Goal: Task Accomplishment & Management: Manage account settings

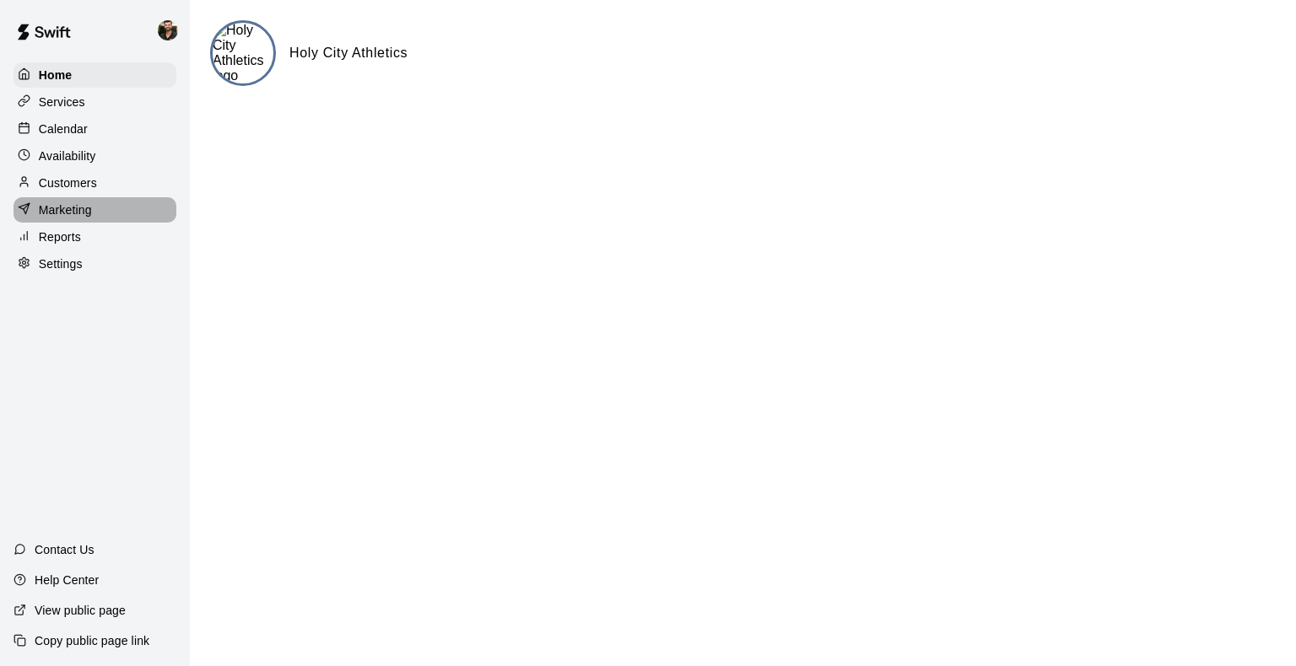
click at [87, 218] on p "Marketing" at bounding box center [65, 210] width 53 height 17
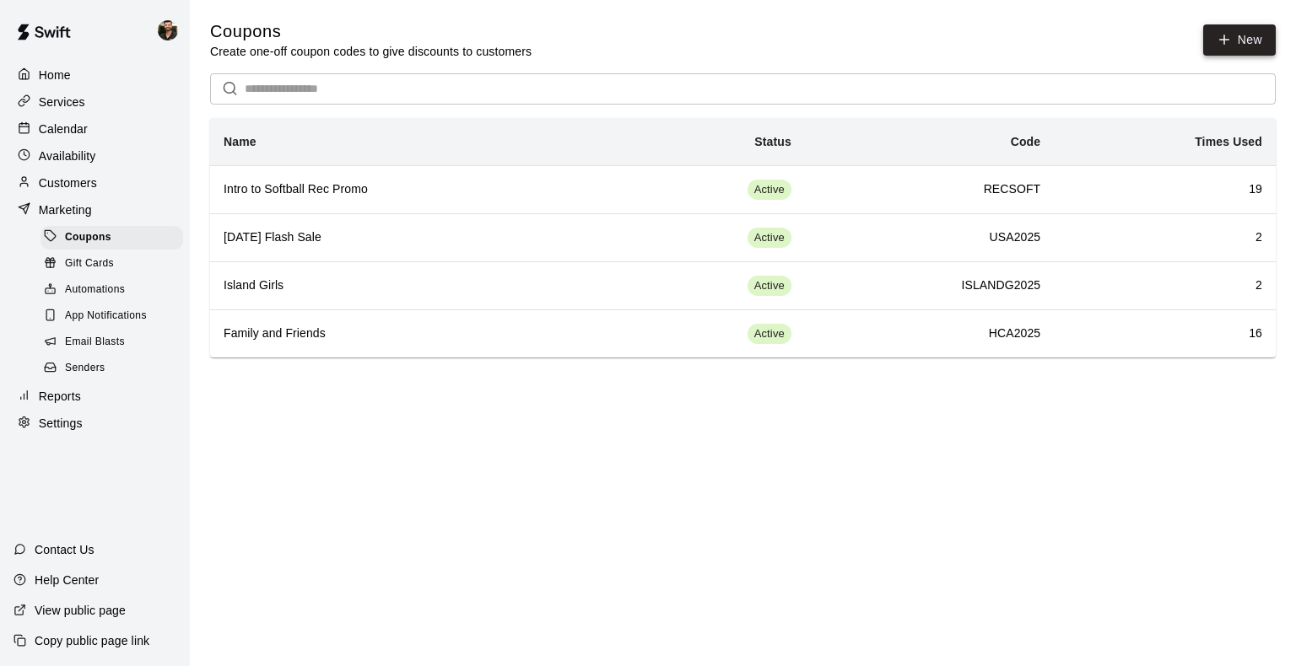
click at [1246, 53] on button "New" at bounding box center [1239, 39] width 73 height 31
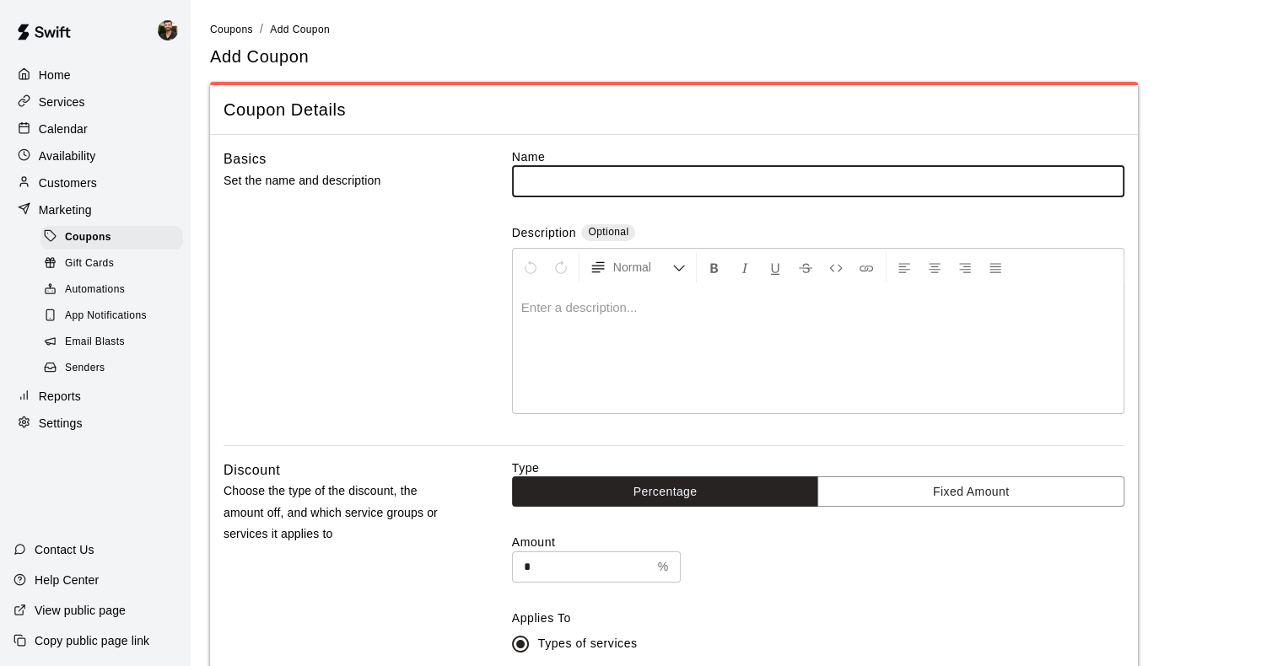
click at [1111, 191] on input "text" at bounding box center [818, 180] width 612 height 31
drag, startPoint x: 1111, startPoint y: 191, endPoint x: 1112, endPoint y: 200, distance: 9.3
click at [1112, 200] on div "Name ​ Description Optional Normal Enter a description..." at bounding box center [818, 296] width 612 height 297
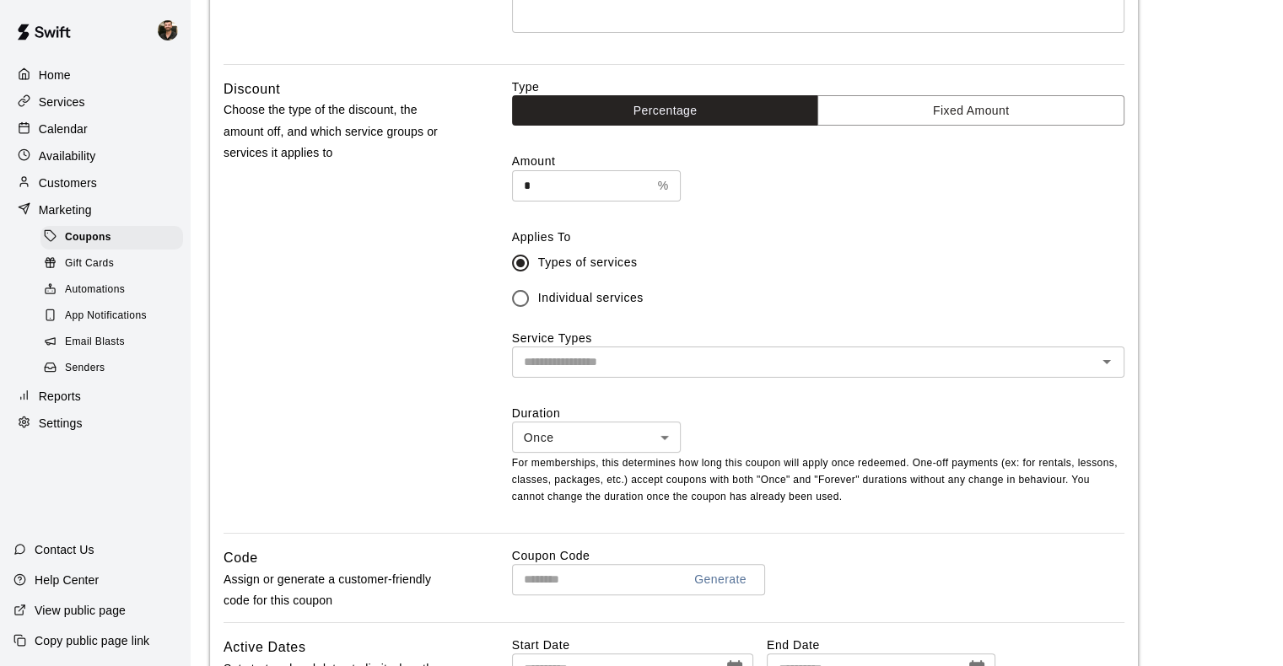
type input "********"
click at [606, 195] on input "*" at bounding box center [581, 185] width 139 height 31
type input "**"
click at [618, 302] on span "Individual services" at bounding box center [590, 298] width 105 height 18
click at [702, 364] on input "text" at bounding box center [804, 362] width 574 height 21
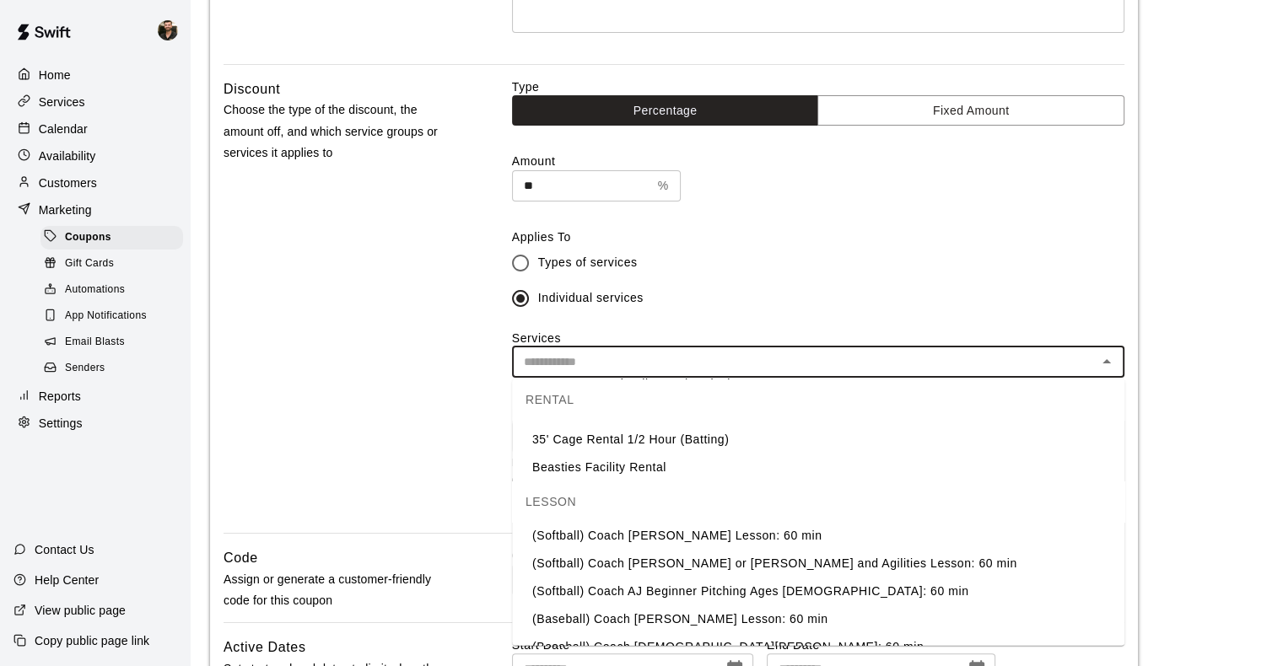
scroll to position [214, 0]
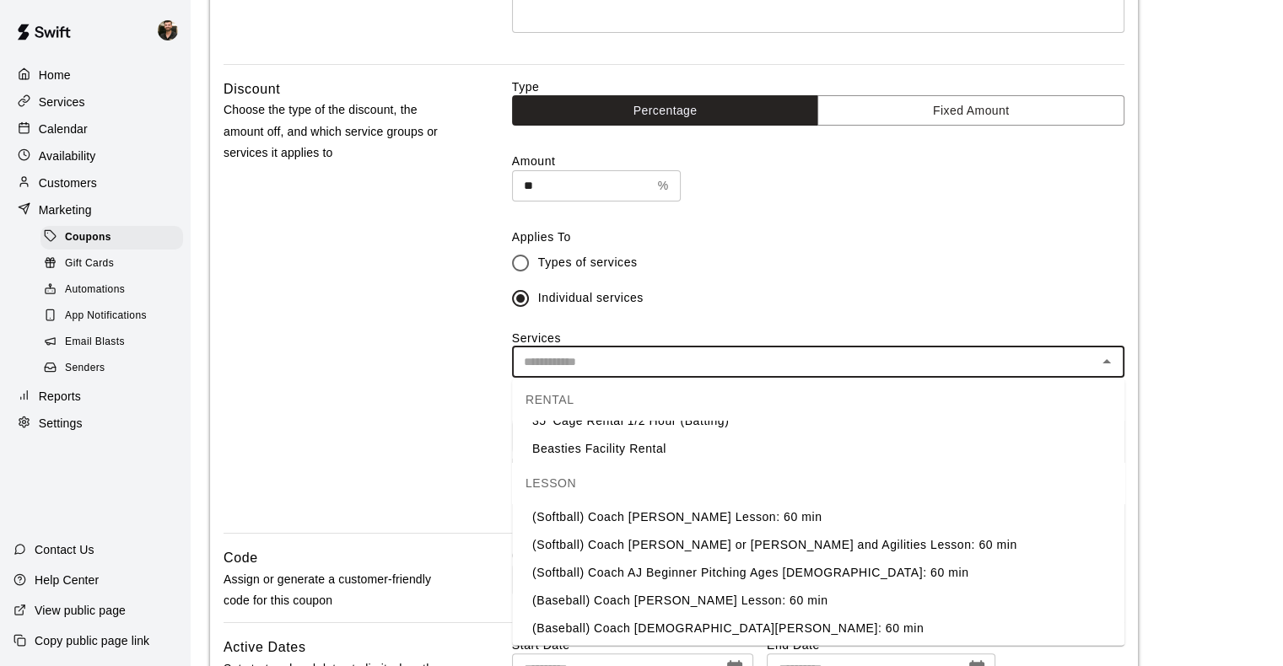
click at [669, 522] on li "(Softball) Coach [PERSON_NAME] Lesson: 60 min" at bounding box center [818, 518] width 612 height 28
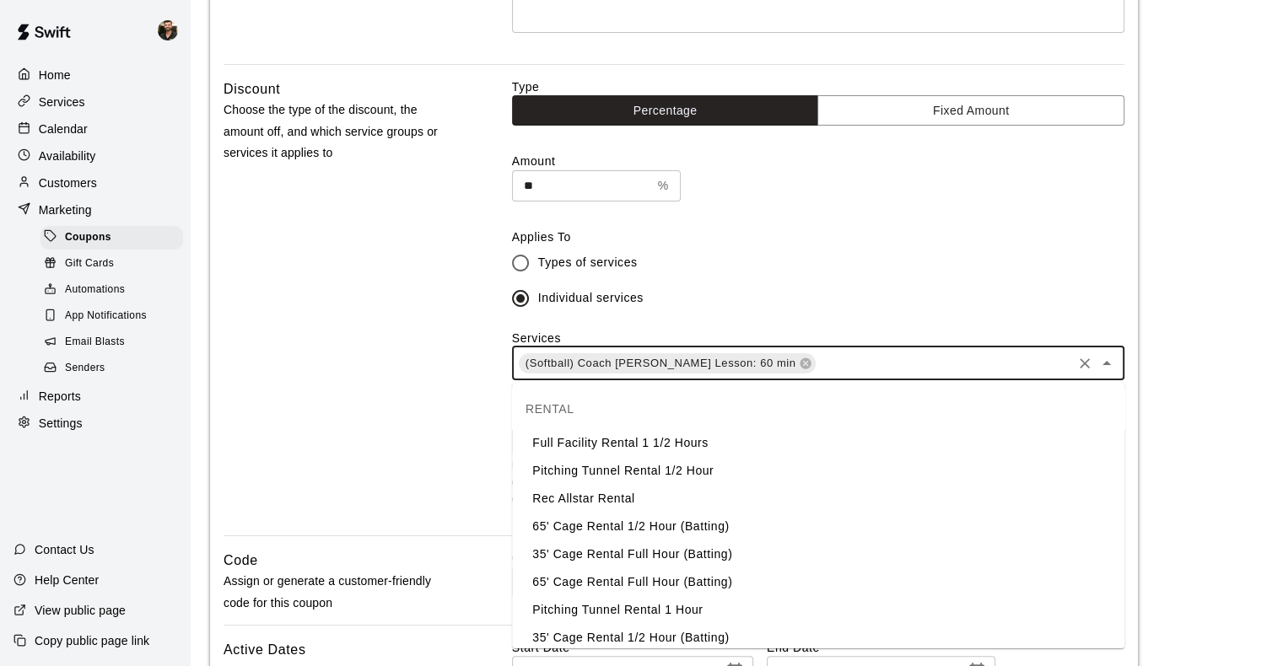
click at [877, 369] on input "text" at bounding box center [943, 363] width 252 height 21
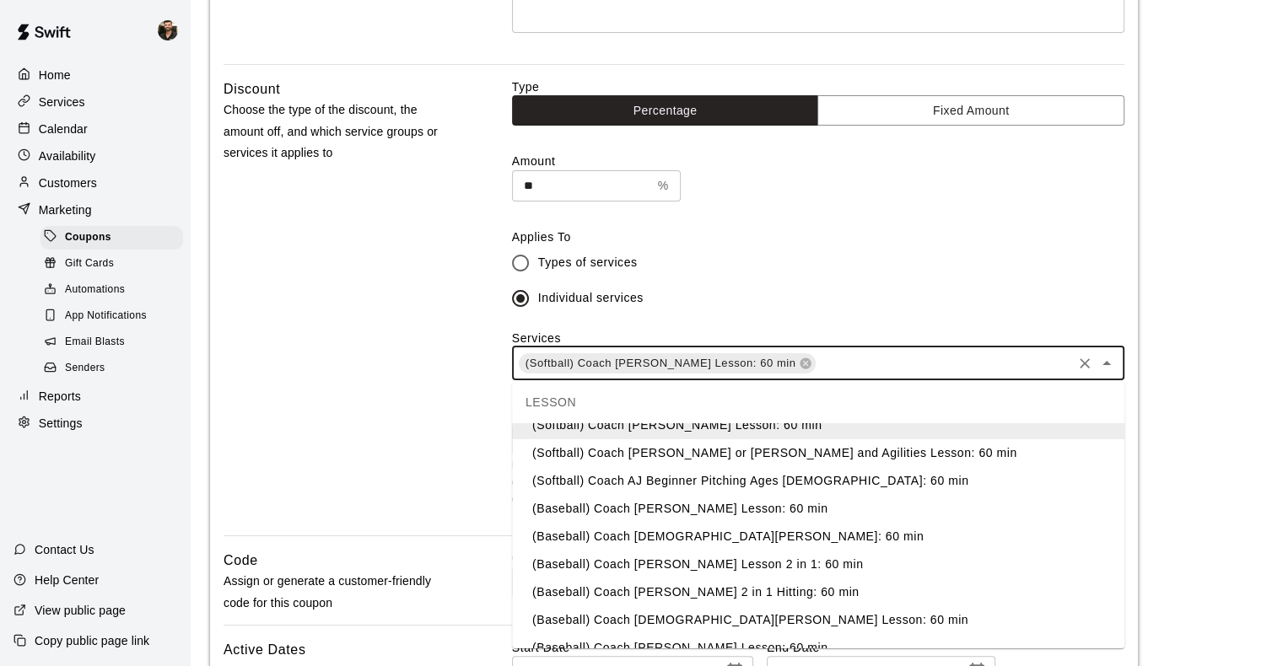
scroll to position [310, 0]
click at [808, 369] on icon at bounding box center [805, 363] width 13 height 13
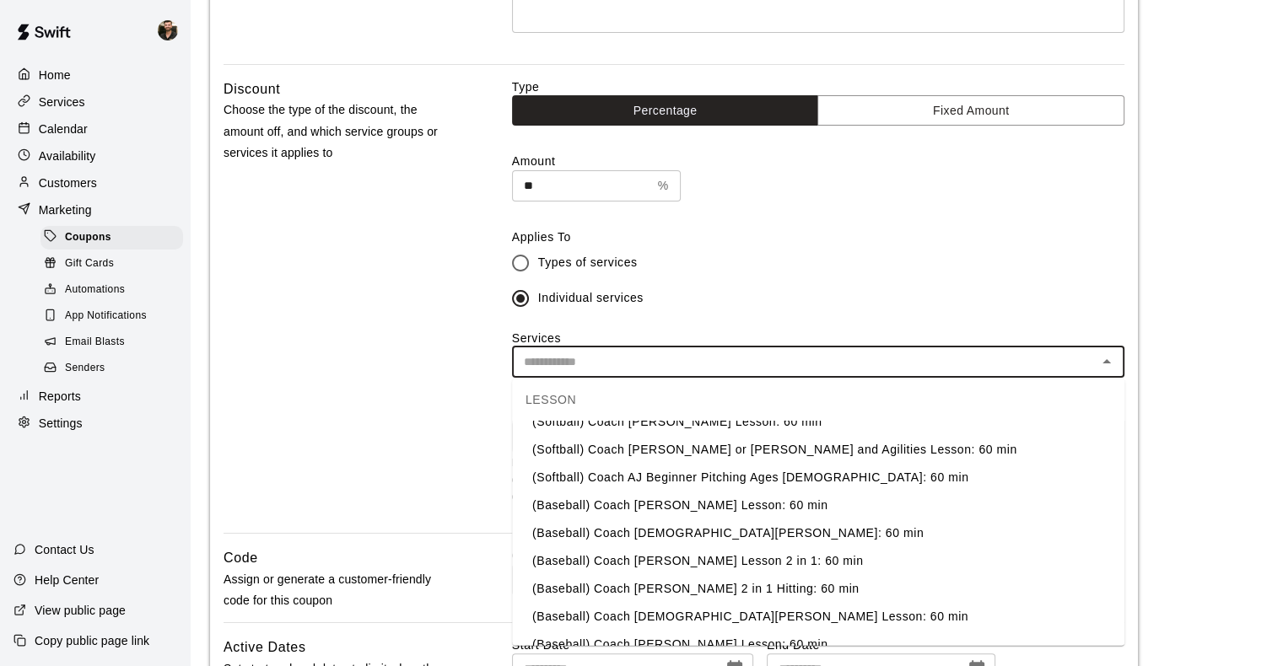
click at [975, 340] on div "Services ​" at bounding box center [818, 354] width 612 height 48
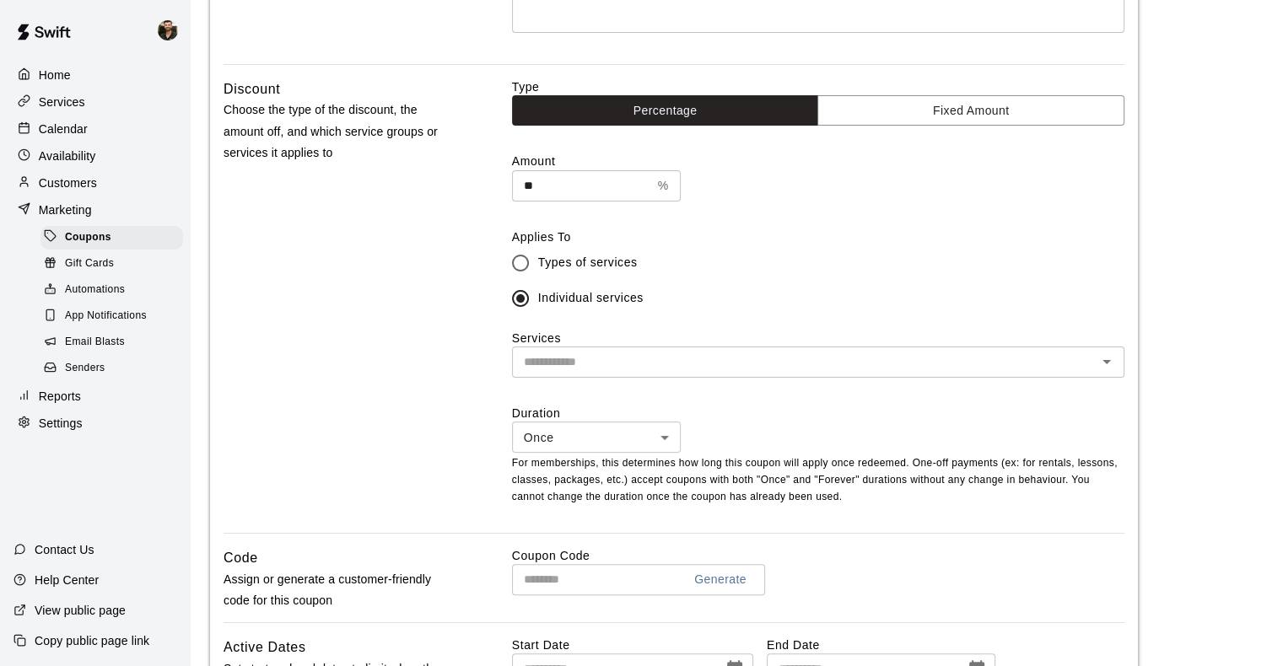
click at [641, 375] on div "​" at bounding box center [818, 362] width 612 height 31
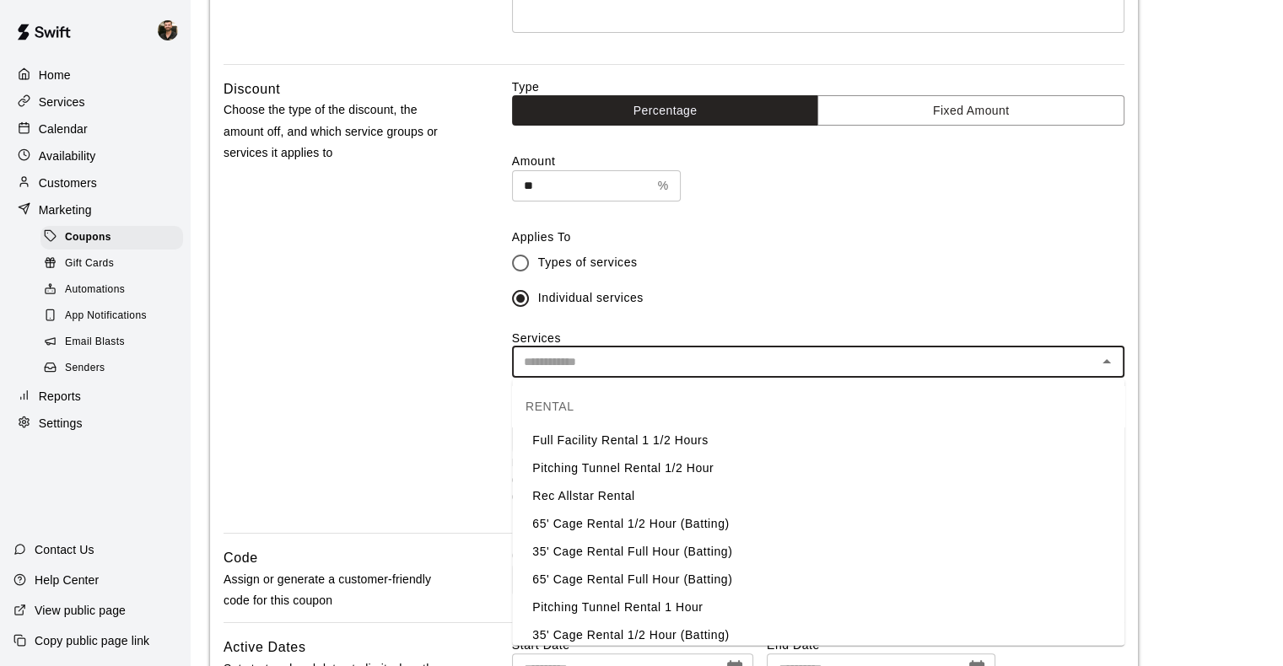
click at [608, 336] on div "Services ​" at bounding box center [818, 354] width 612 height 48
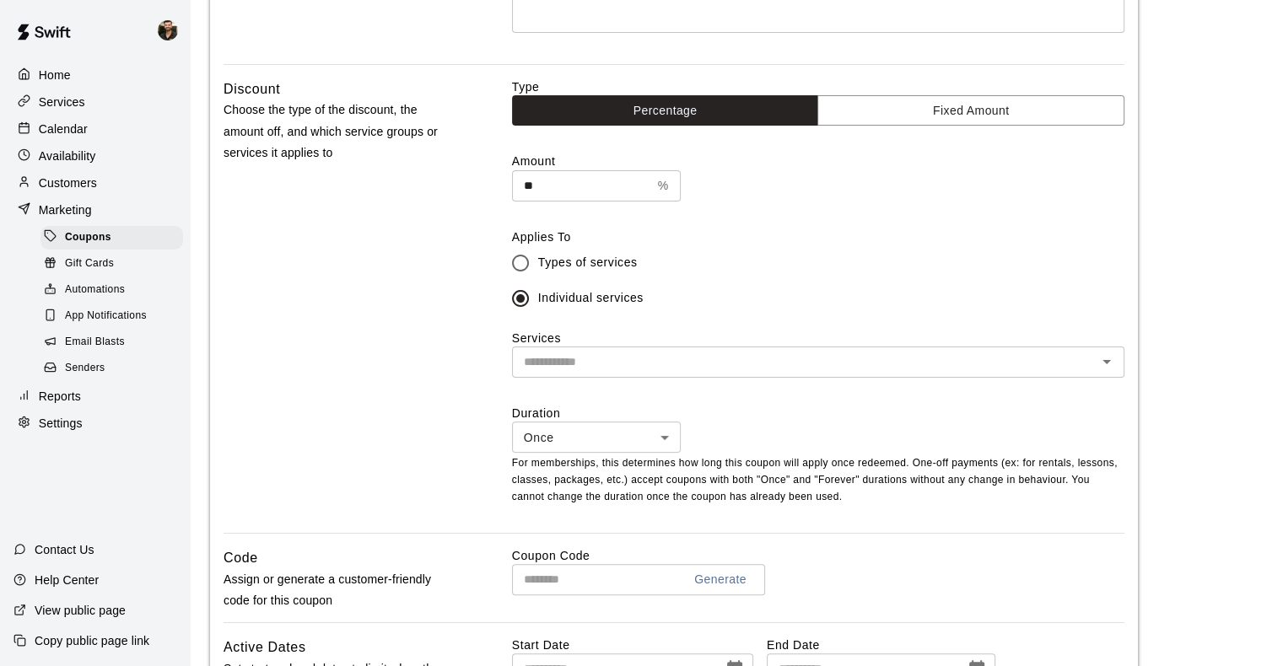
click at [600, 268] on span "Types of services" at bounding box center [588, 263] width 100 height 18
click at [615, 375] on div "​" at bounding box center [818, 362] width 612 height 31
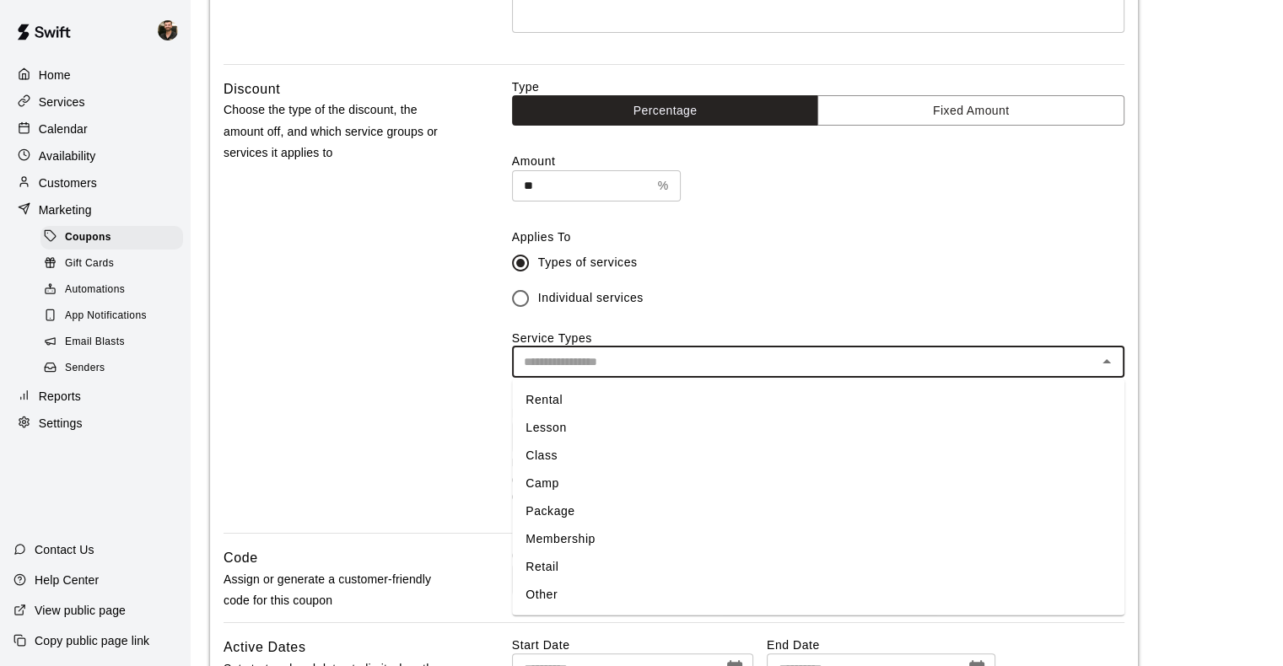
click at [597, 423] on li "Lesson" at bounding box center [818, 428] width 612 height 28
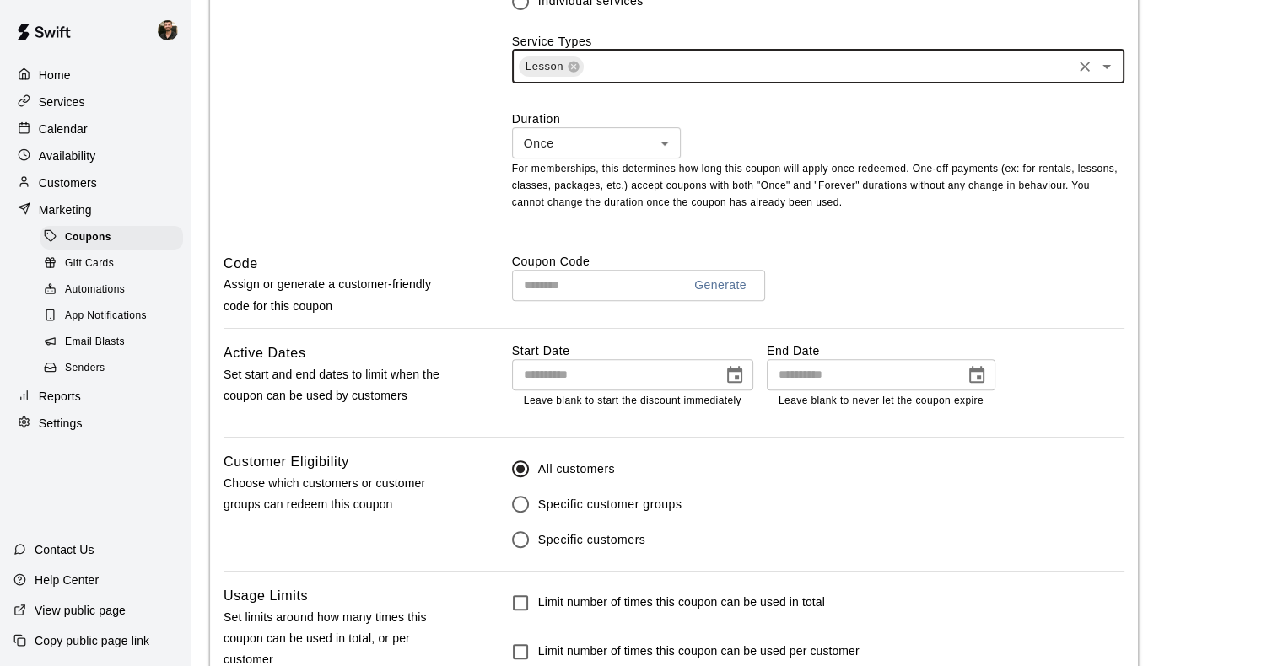
scroll to position [680, 0]
click at [617, 265] on label "Coupon Code" at bounding box center [818, 259] width 612 height 17
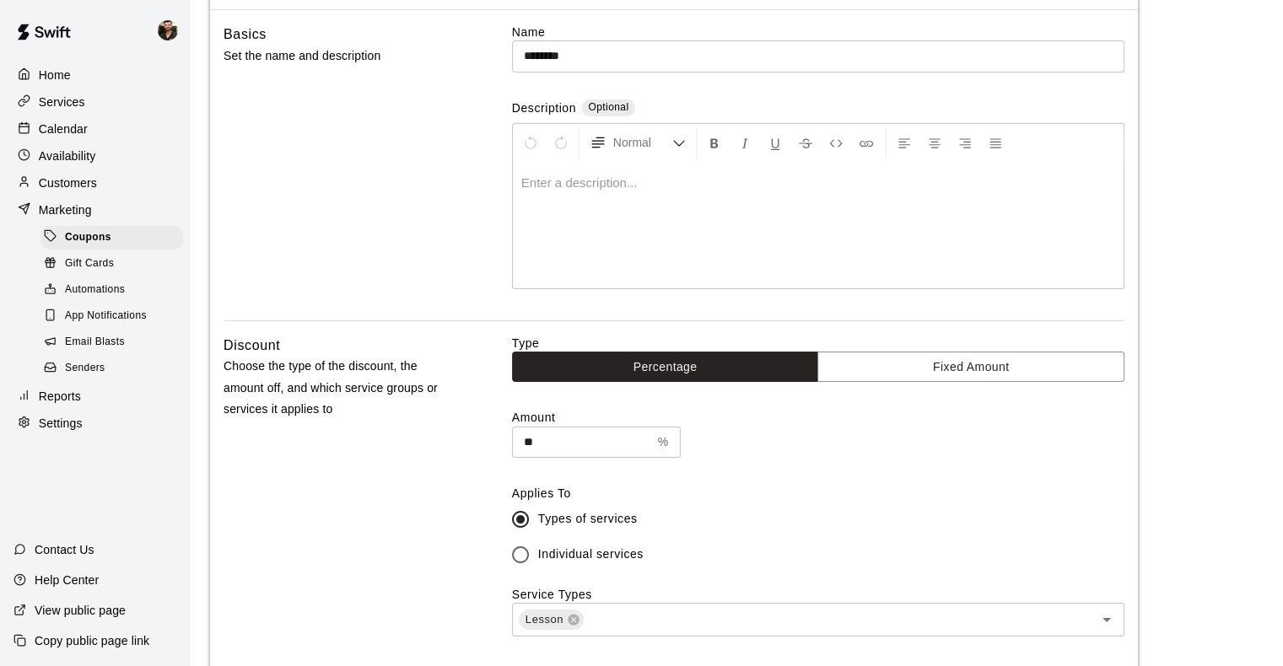
scroll to position [0, 0]
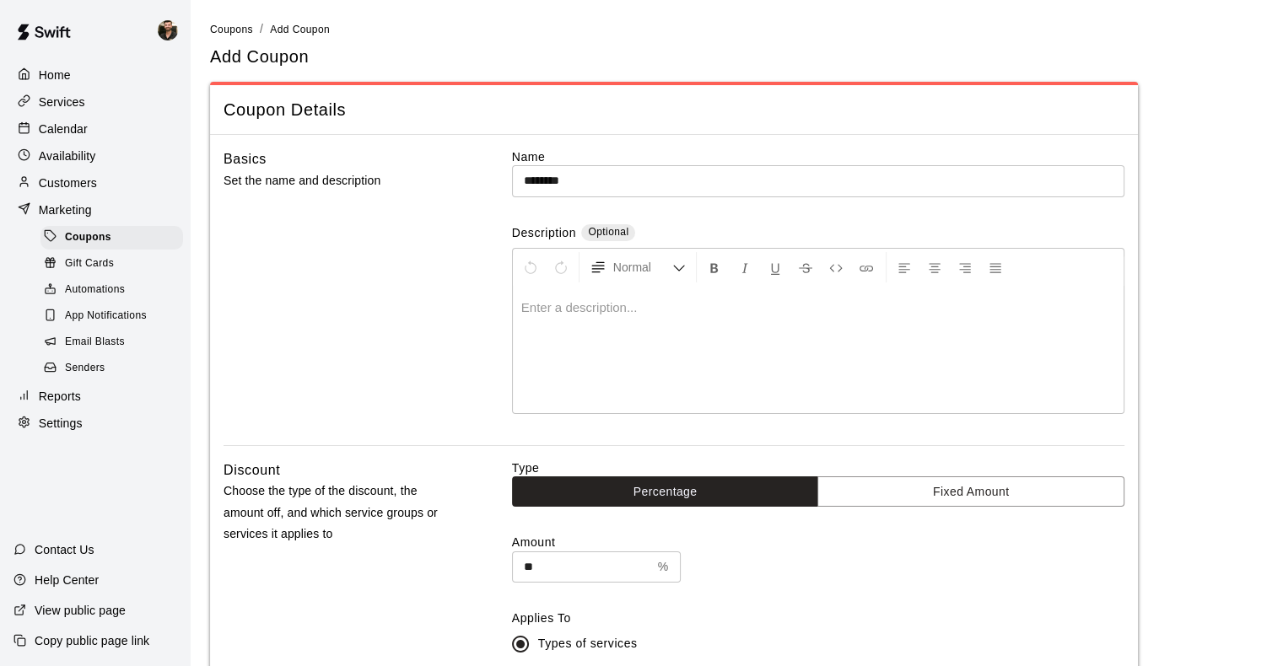
click at [610, 169] on input "********" at bounding box center [818, 180] width 612 height 31
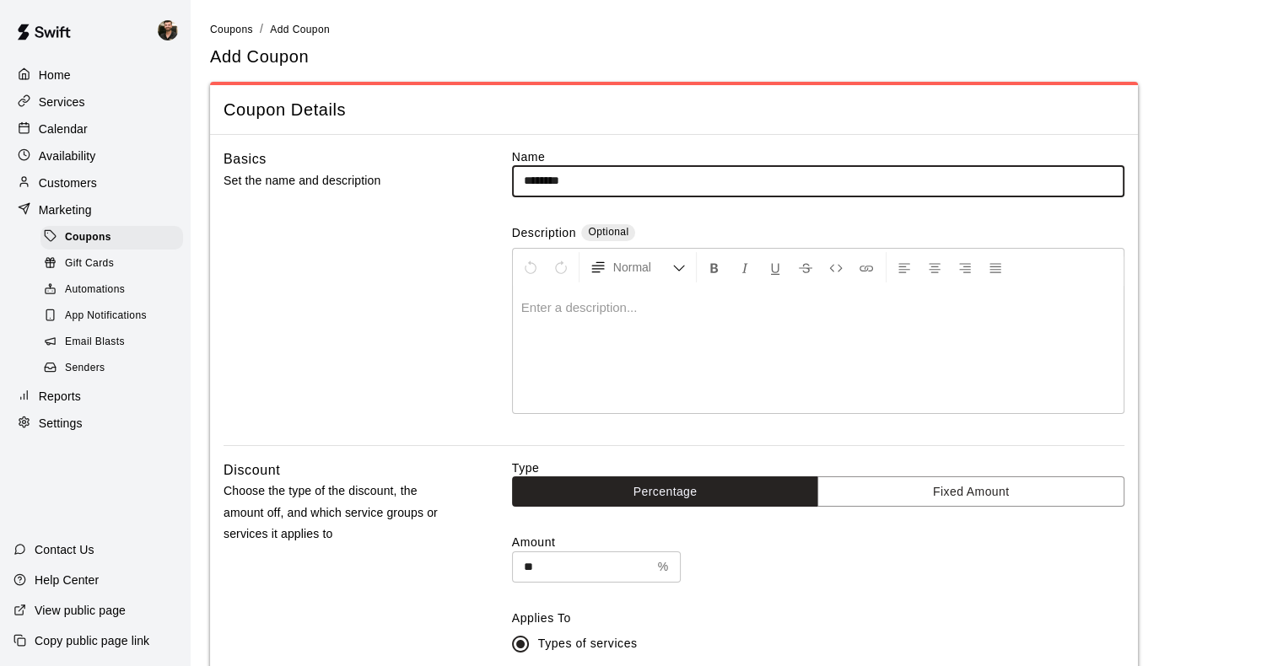
click at [610, 169] on input "********" at bounding box center [818, 180] width 612 height 31
type input "**********"
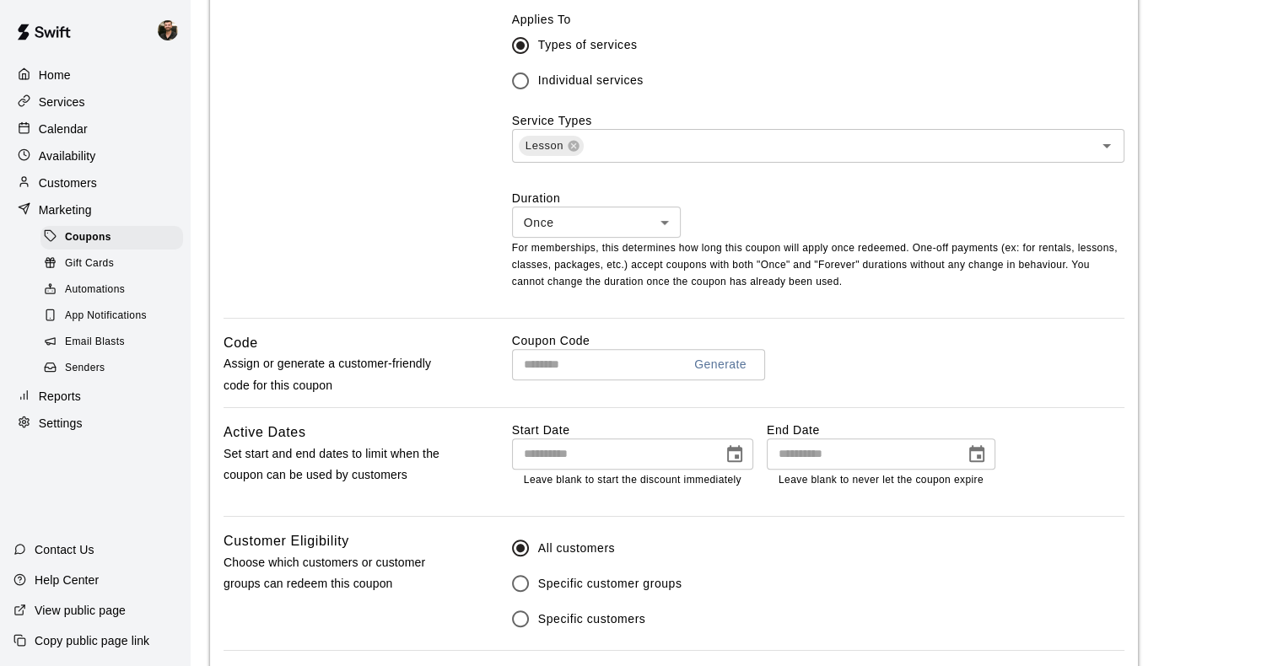
scroll to position [606, 0]
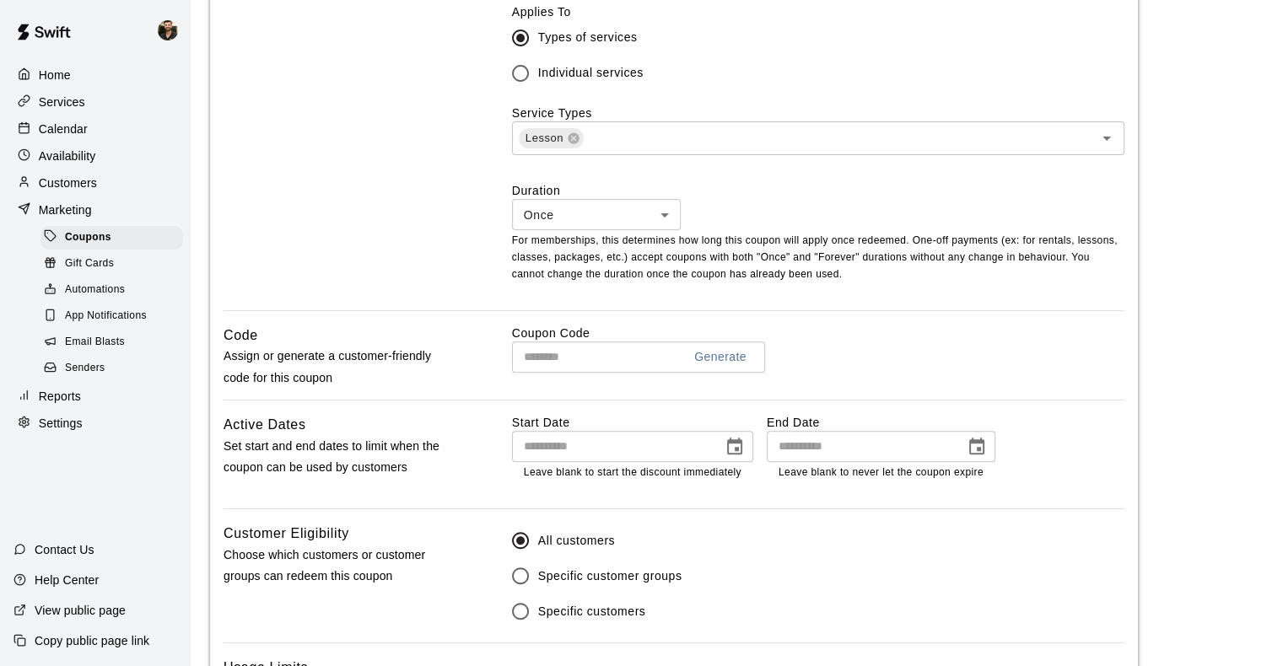
click at [606, 376] on div "Coupon Code Generate ​" at bounding box center [818, 362] width 612 height 75
click at [604, 364] on input "text" at bounding box center [590, 357] width 157 height 31
type input "********"
click at [732, 452] on icon "Choose date" at bounding box center [735, 447] width 20 height 20
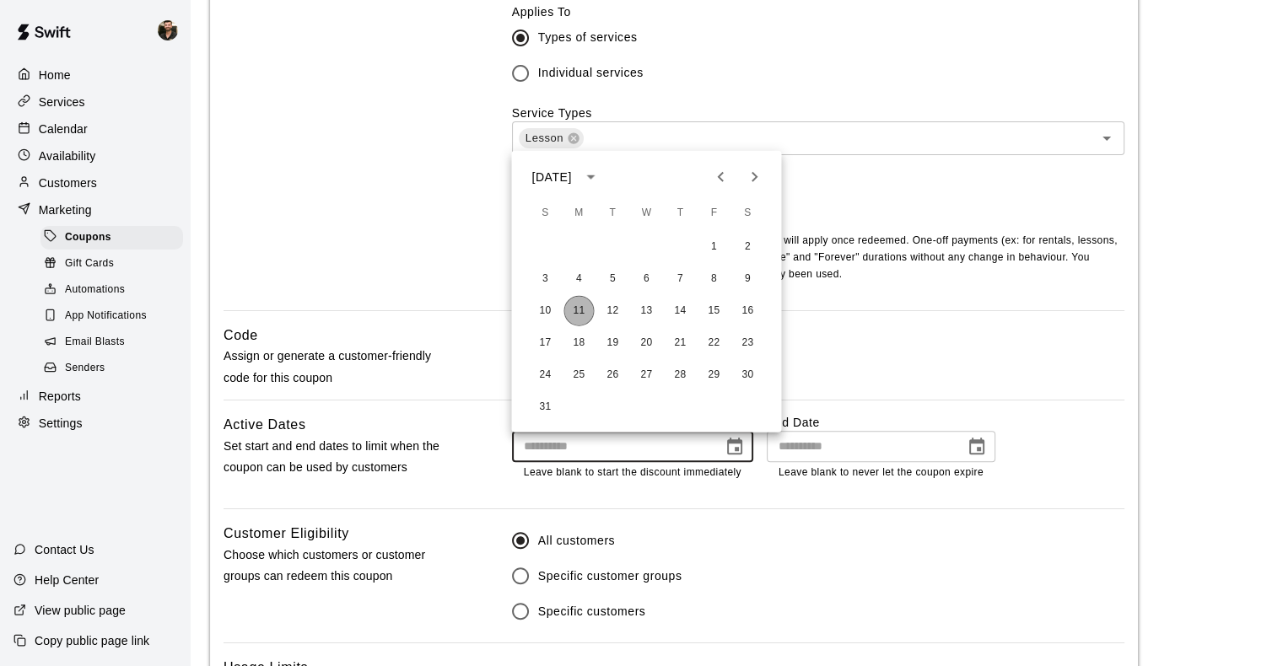
click at [587, 311] on button "11" at bounding box center [578, 311] width 30 height 30
type input "**********"
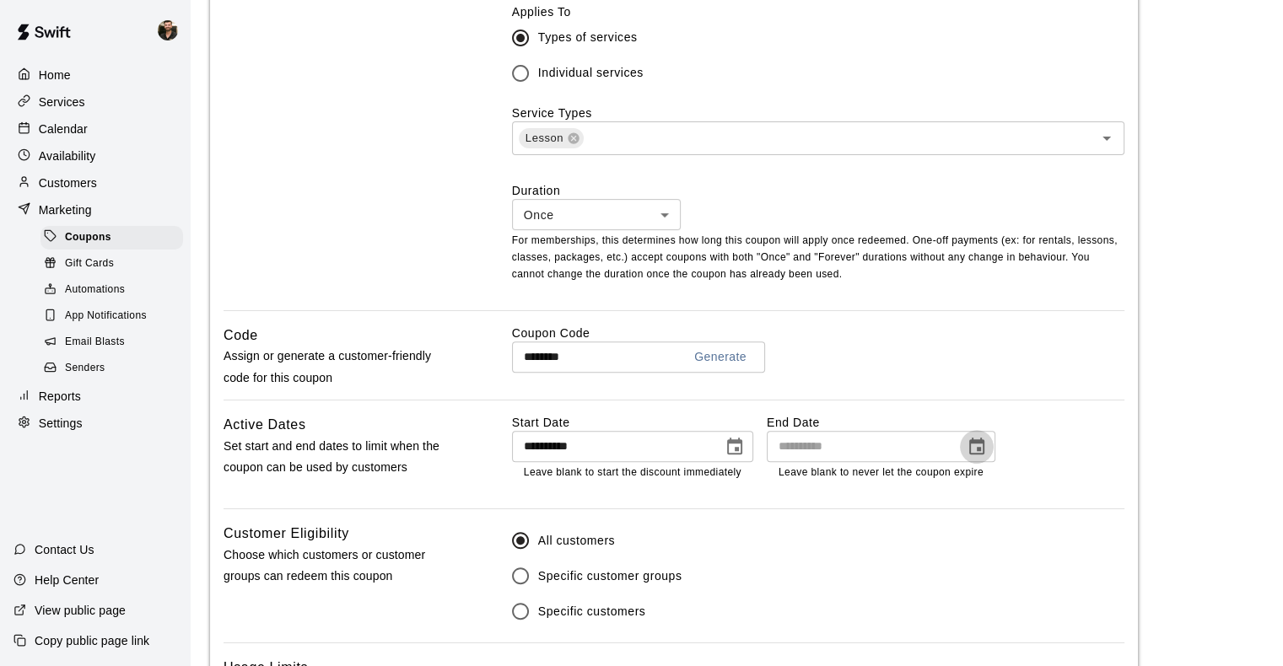
click at [985, 447] on icon "Choose date" at bounding box center [977, 447] width 20 height 20
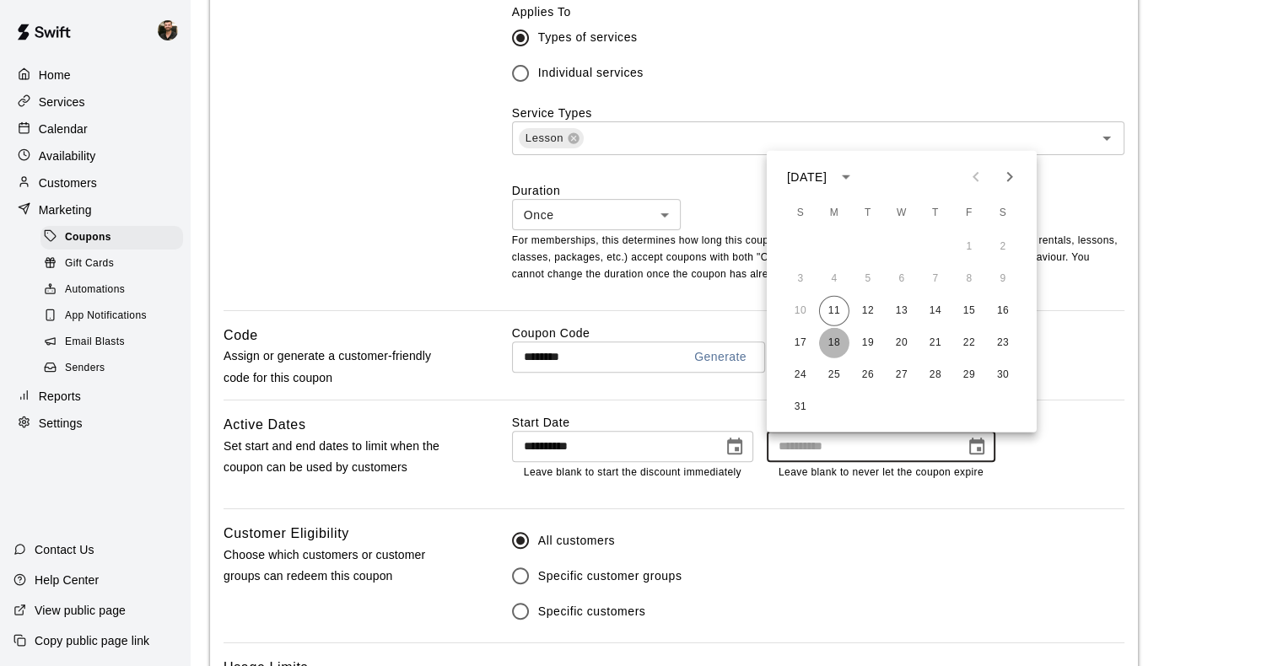
click at [832, 349] on button "18" at bounding box center [834, 343] width 30 height 30
type input "**********"
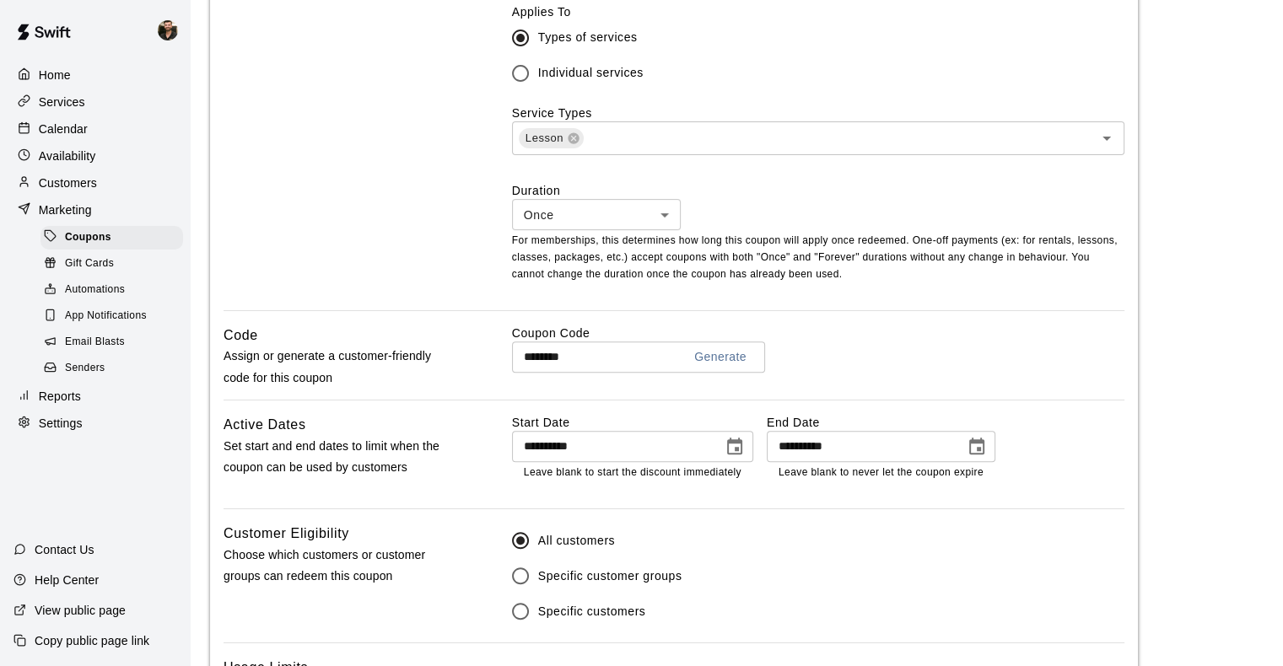
click at [769, 506] on div "**********" at bounding box center [818, 461] width 612 height 94
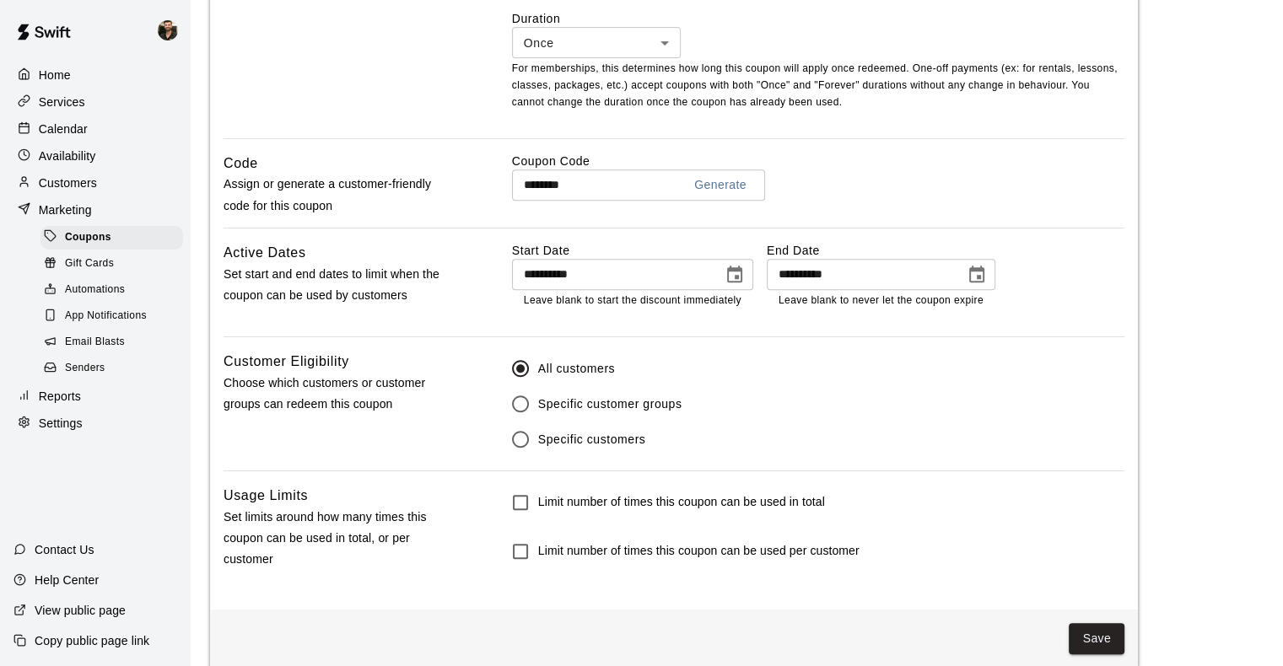
scroll to position [800, 0]
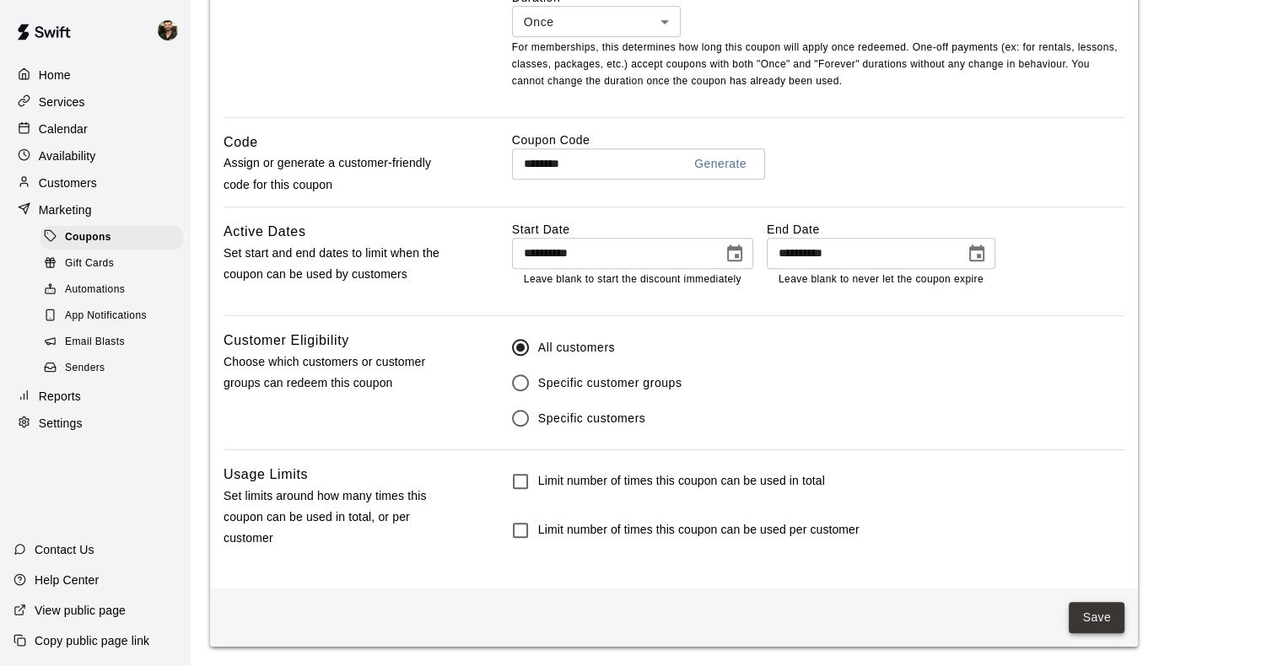
click at [1076, 610] on button "Save" at bounding box center [1097, 617] width 56 height 31
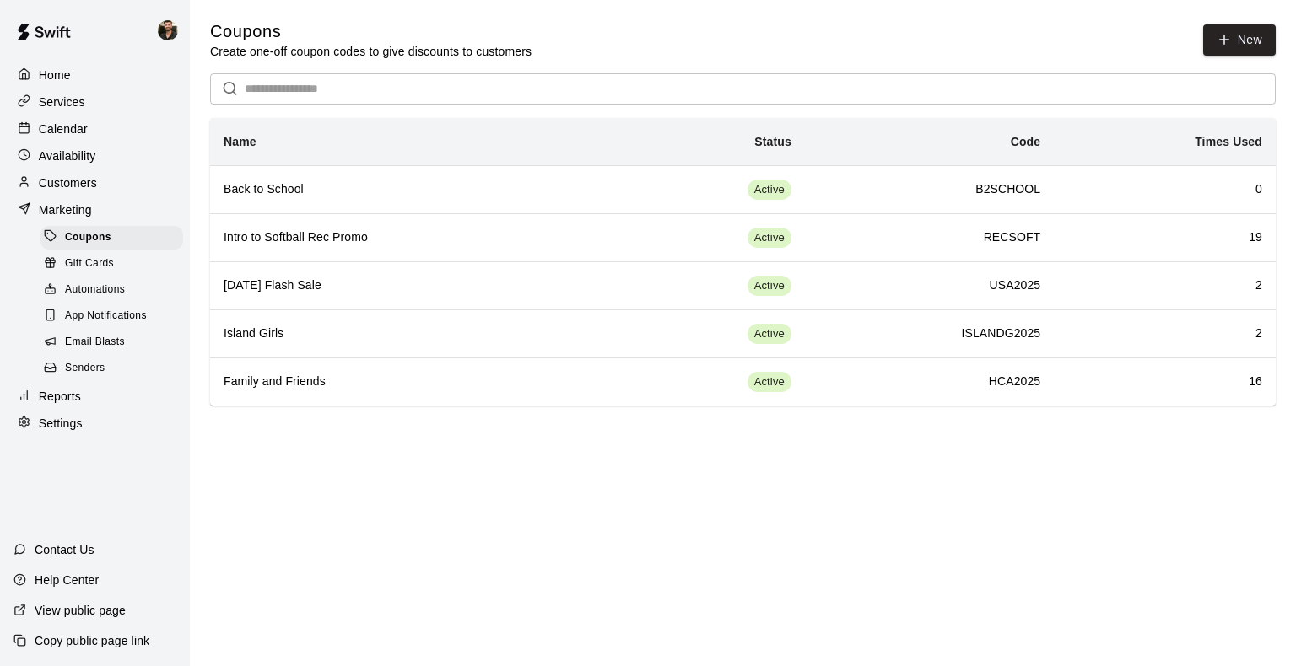
click at [103, 105] on div "Services" at bounding box center [94, 101] width 163 height 25
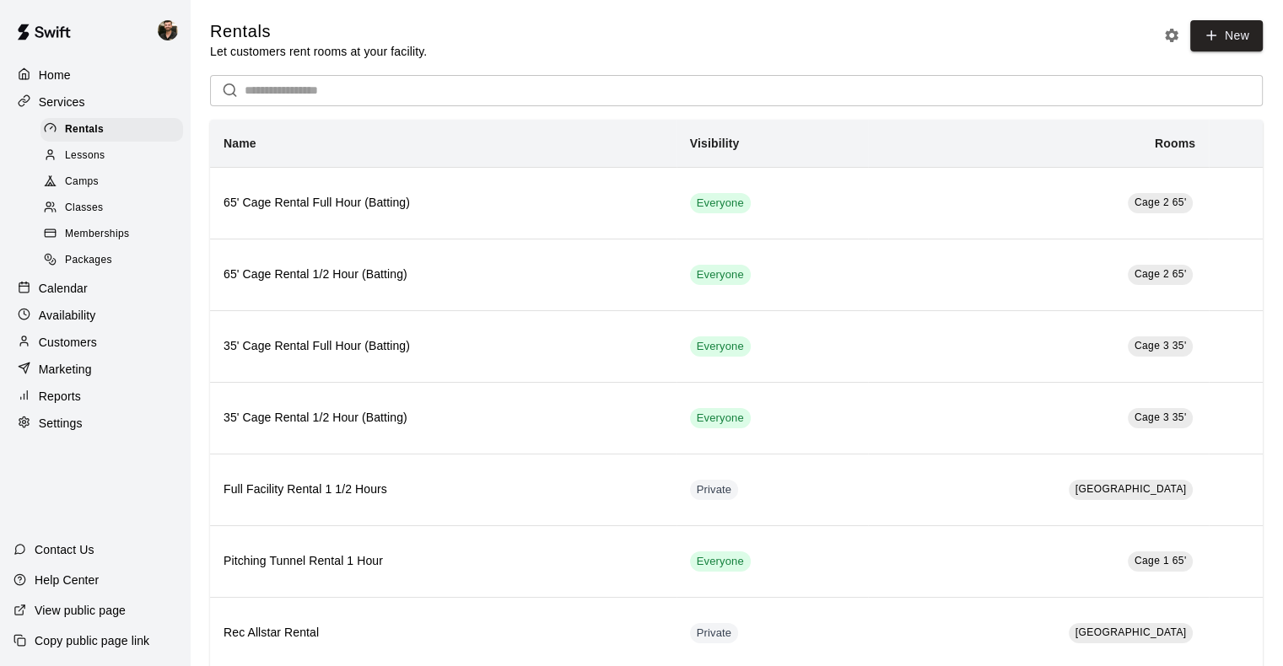
click at [131, 272] on div "Packages" at bounding box center [111, 261] width 143 height 24
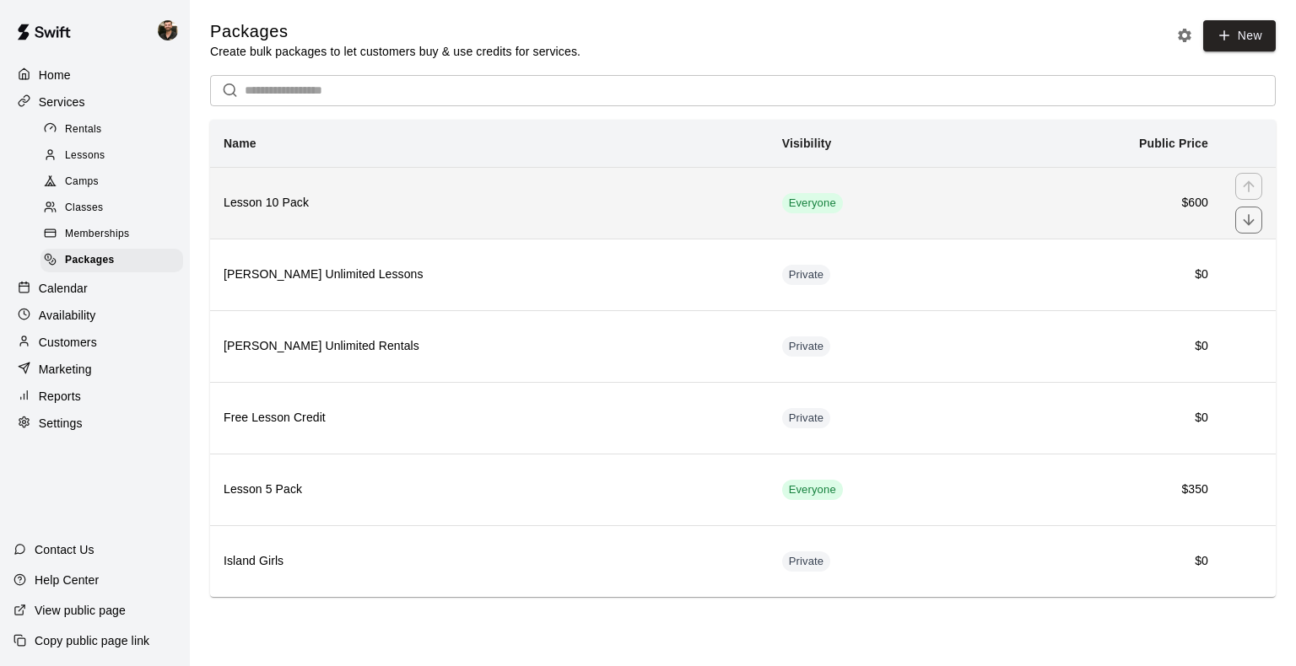
click at [457, 218] on th "Lesson 10 Pack" at bounding box center [489, 203] width 558 height 72
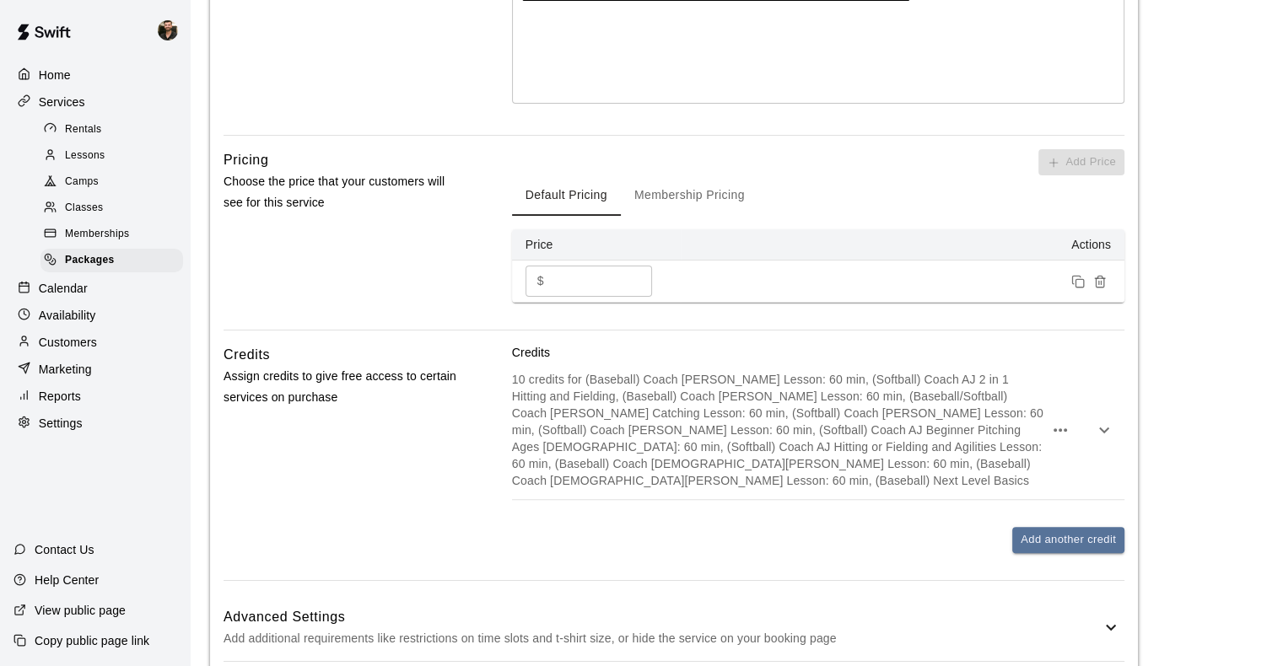
scroll to position [563, 0]
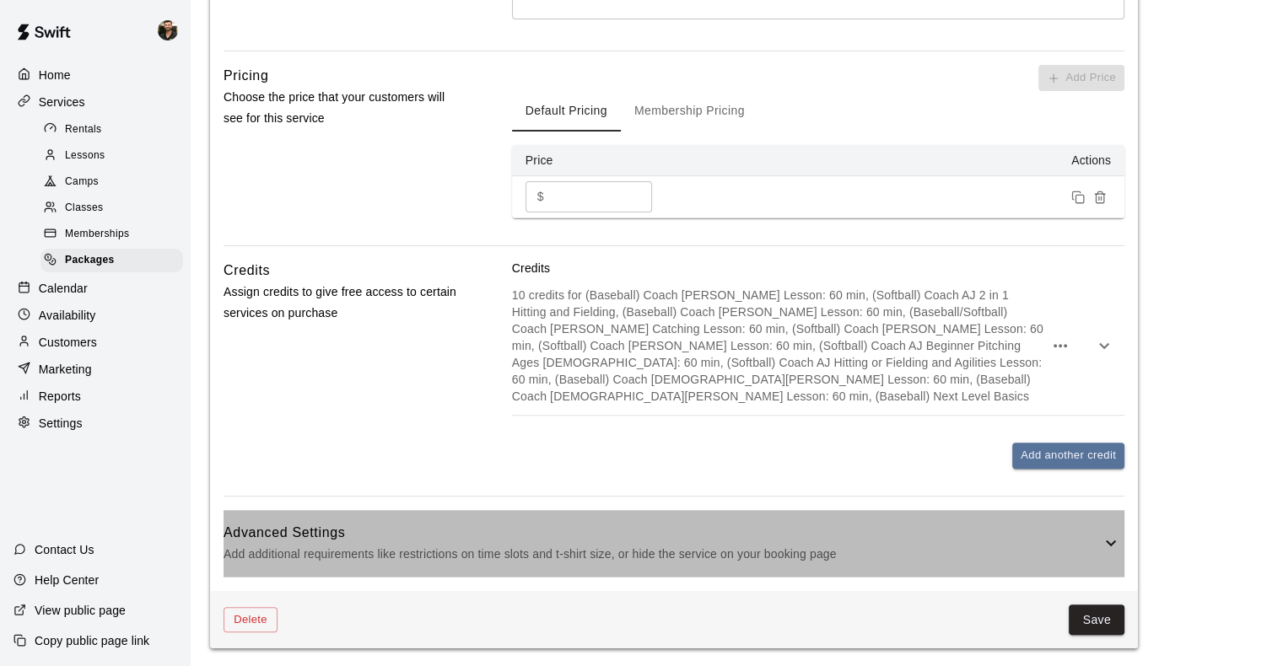
click at [500, 552] on p "Add additional requirements like restrictions on time slots and t-shirt size, o…" at bounding box center [662, 554] width 877 height 21
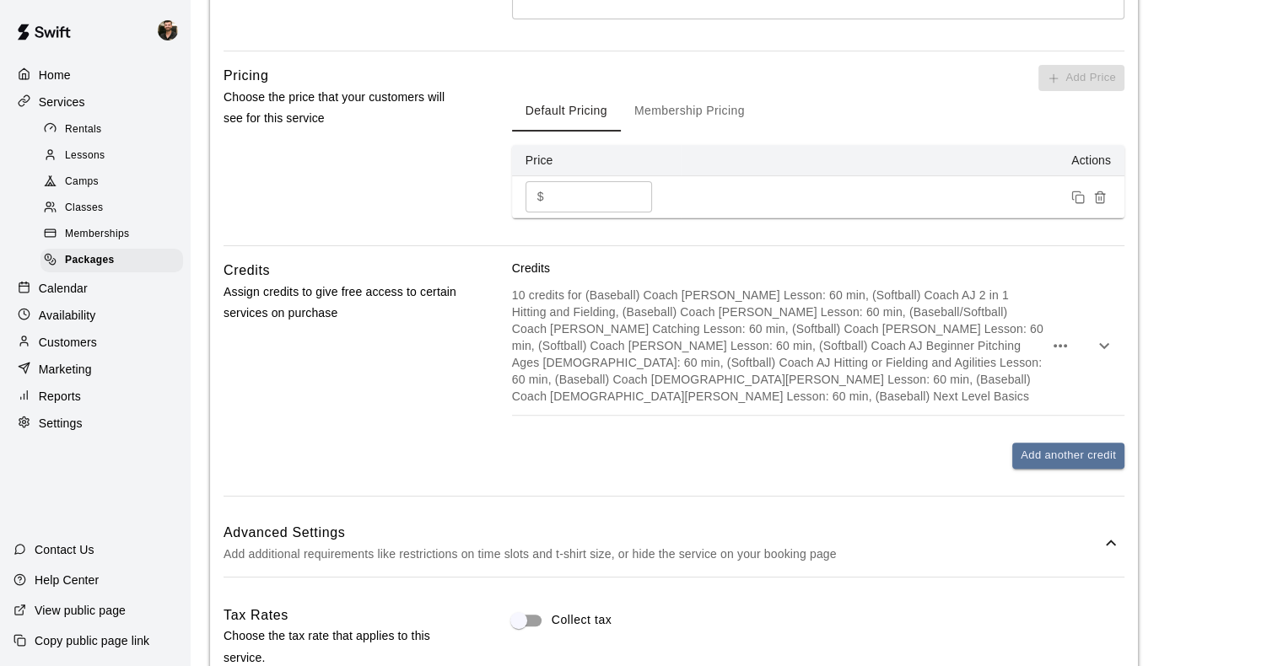
scroll to position [897, 0]
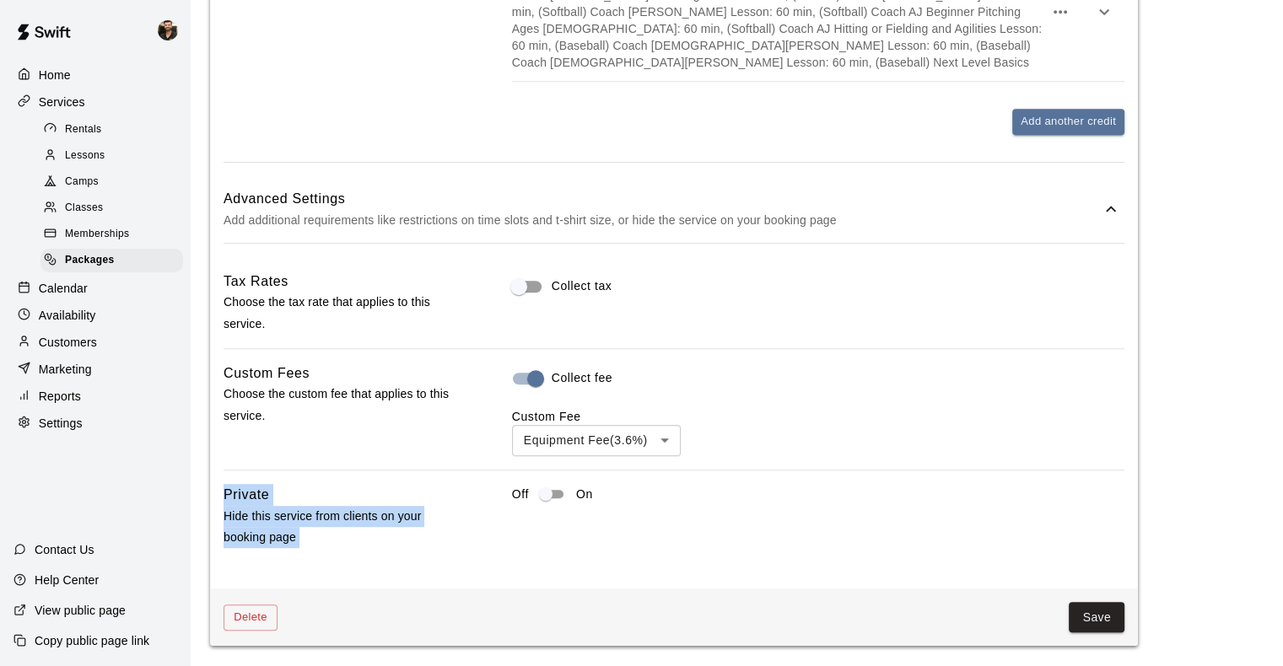
drag, startPoint x: 500, startPoint y: 552, endPoint x: 531, endPoint y: 442, distance: 113.8
click at [531, 442] on div "Tax Rates Choose the tax rate that applies to this service. Collect tax Custom …" at bounding box center [674, 409] width 901 height 331
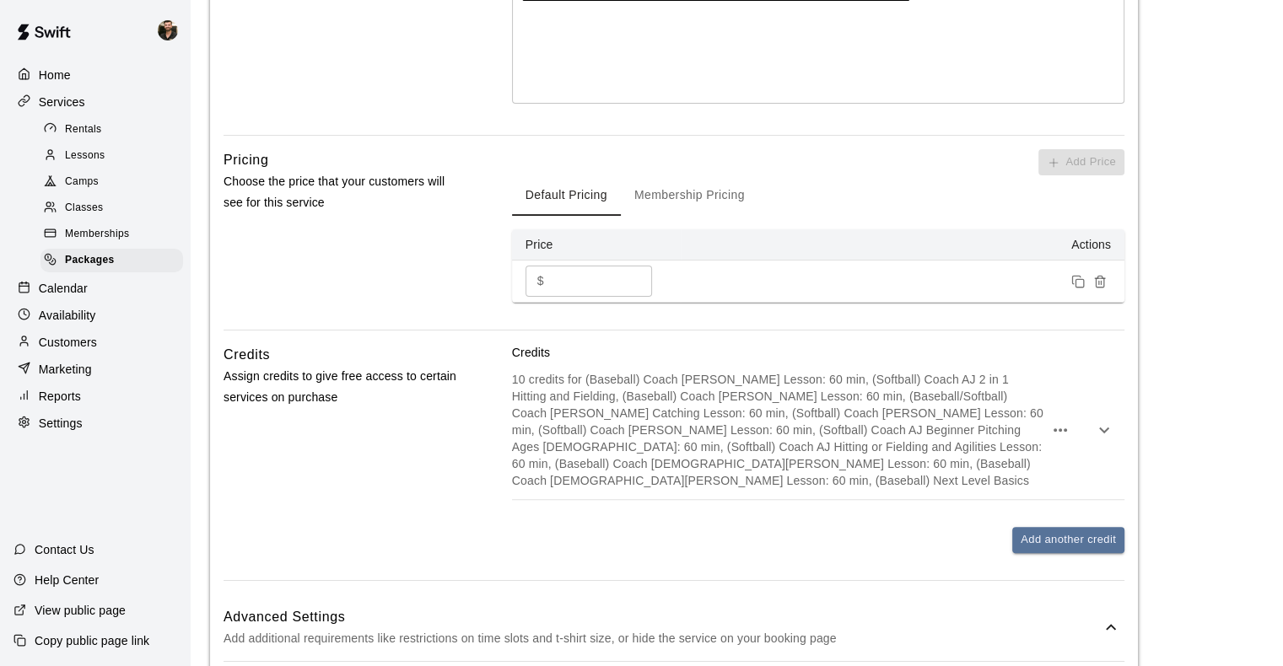
scroll to position [482, 0]
click at [1096, 427] on icon "button" at bounding box center [1104, 428] width 20 height 20
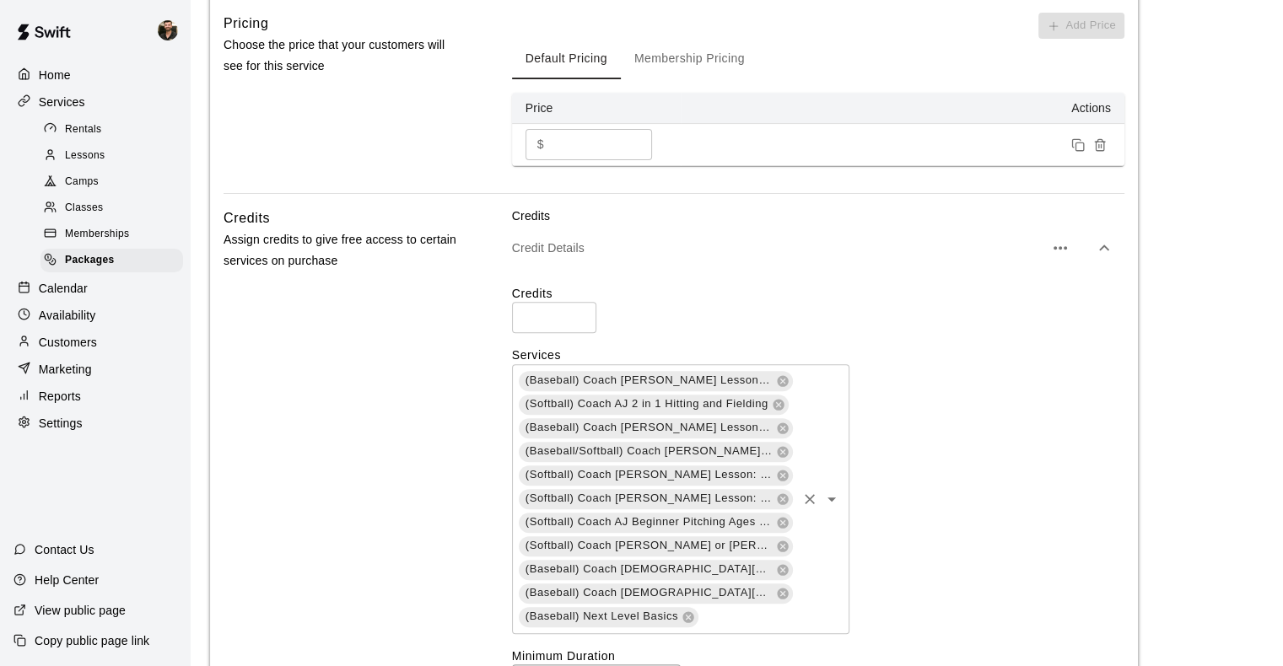
scroll to position [617, 0]
click at [547, 311] on input "**" at bounding box center [554, 316] width 84 height 31
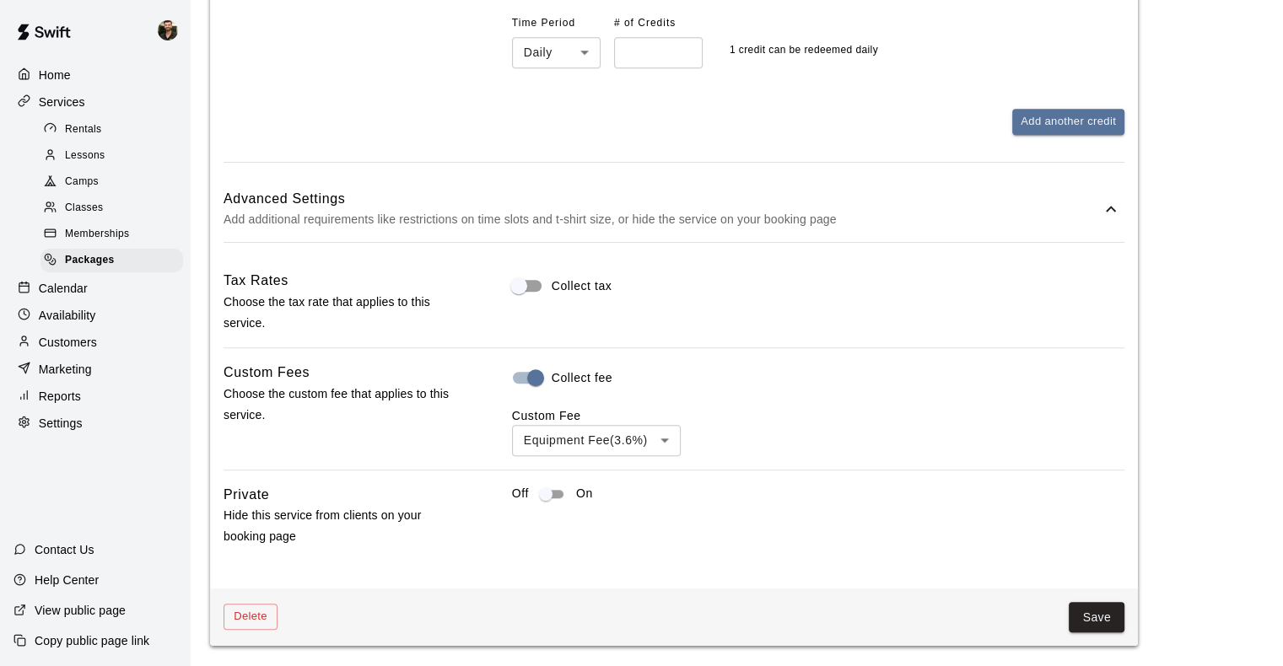
scroll to position [1491, 0]
type input "**"
click at [1083, 620] on button "Save" at bounding box center [1097, 617] width 56 height 31
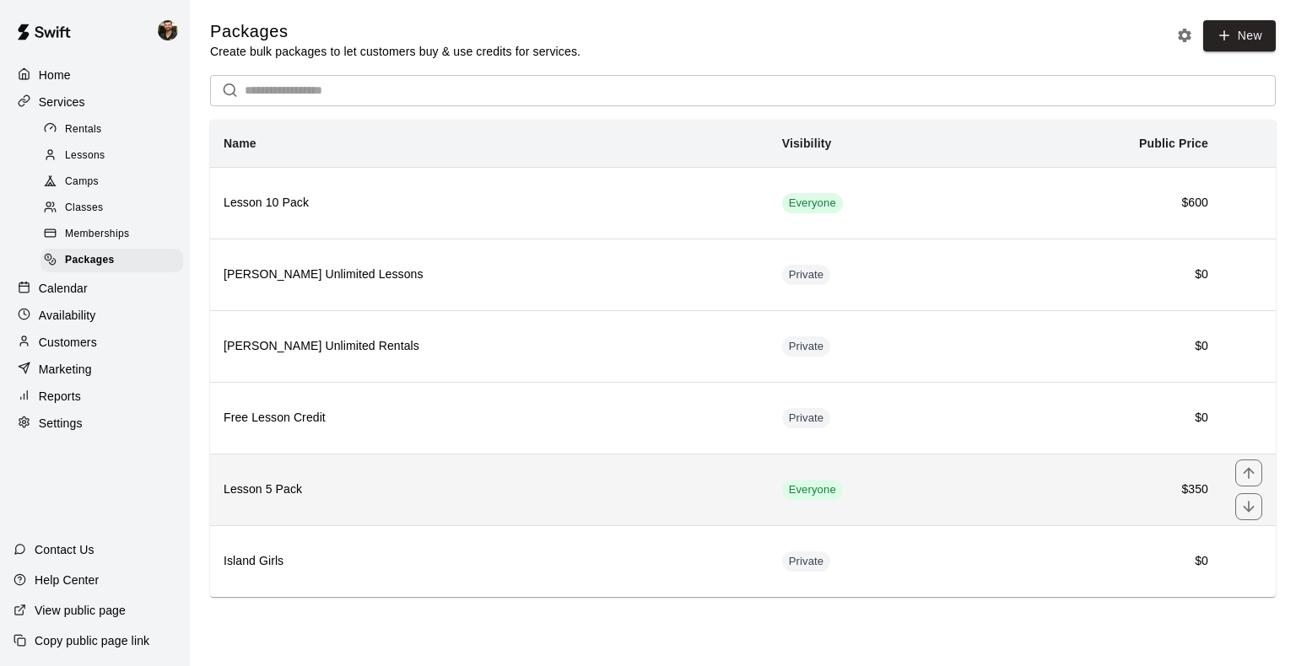
click at [321, 477] on th "Lesson 5 Pack" at bounding box center [489, 490] width 558 height 72
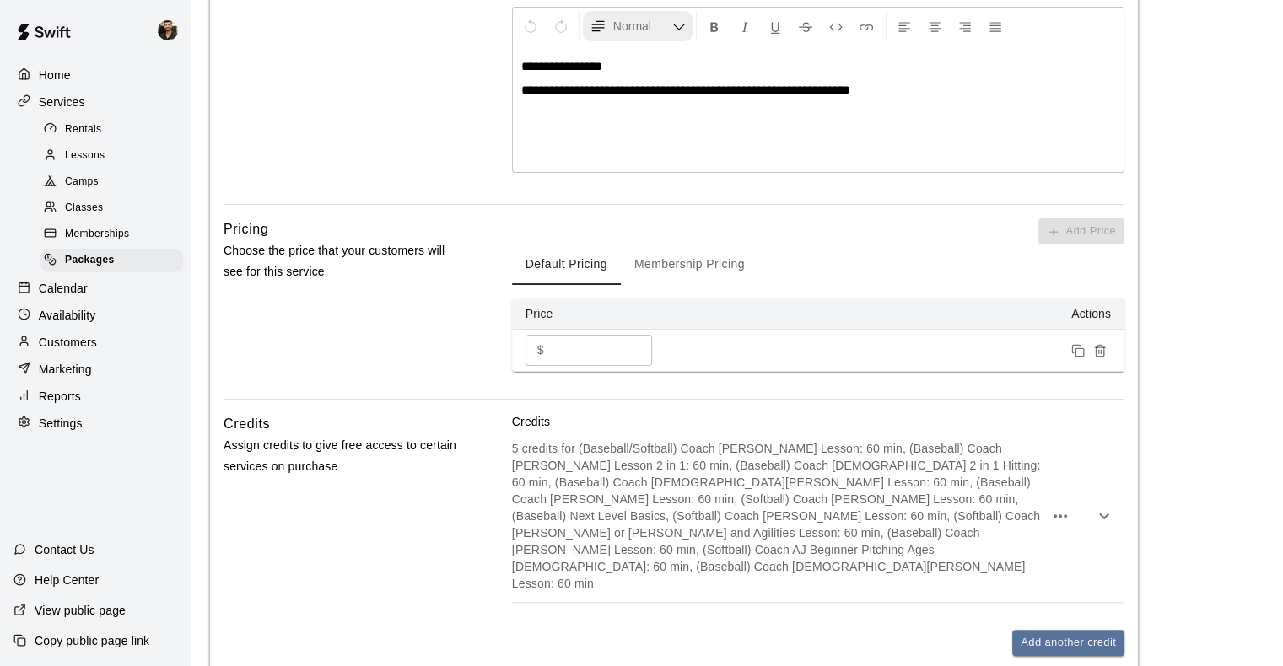
scroll to position [411, 0]
click at [594, 345] on input "***" at bounding box center [601, 349] width 101 height 31
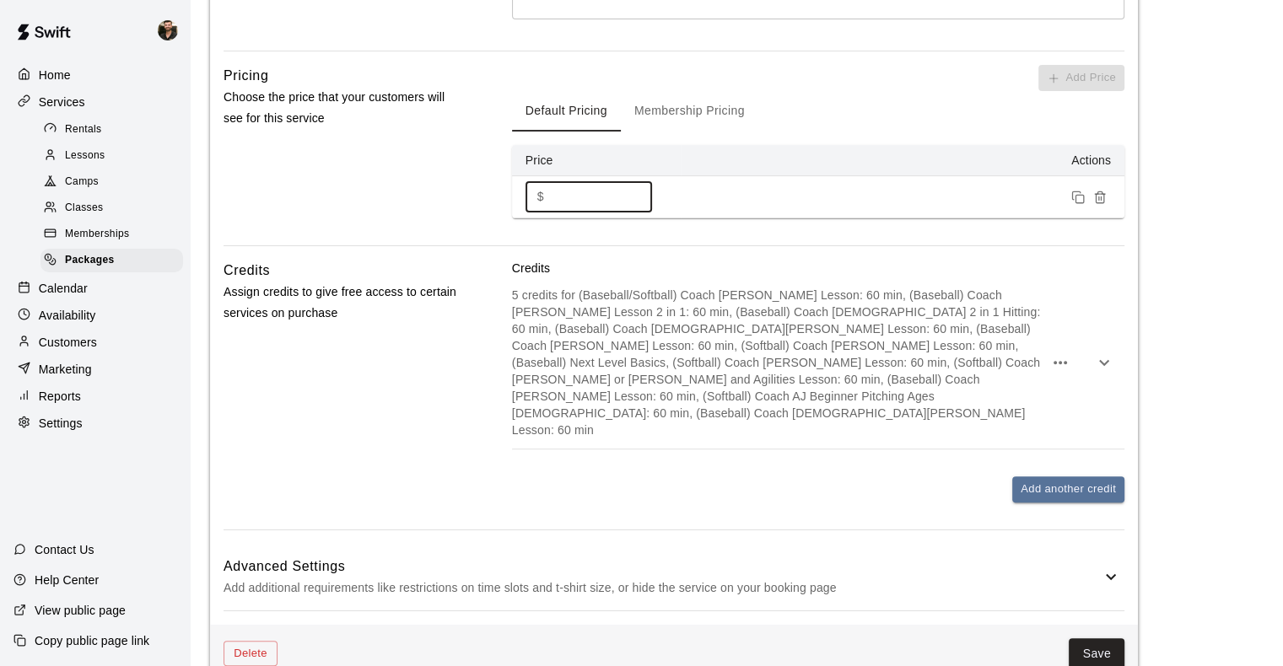
type input "***"
click at [644, 556] on h6 "Advanced Settings" at bounding box center [662, 567] width 877 height 22
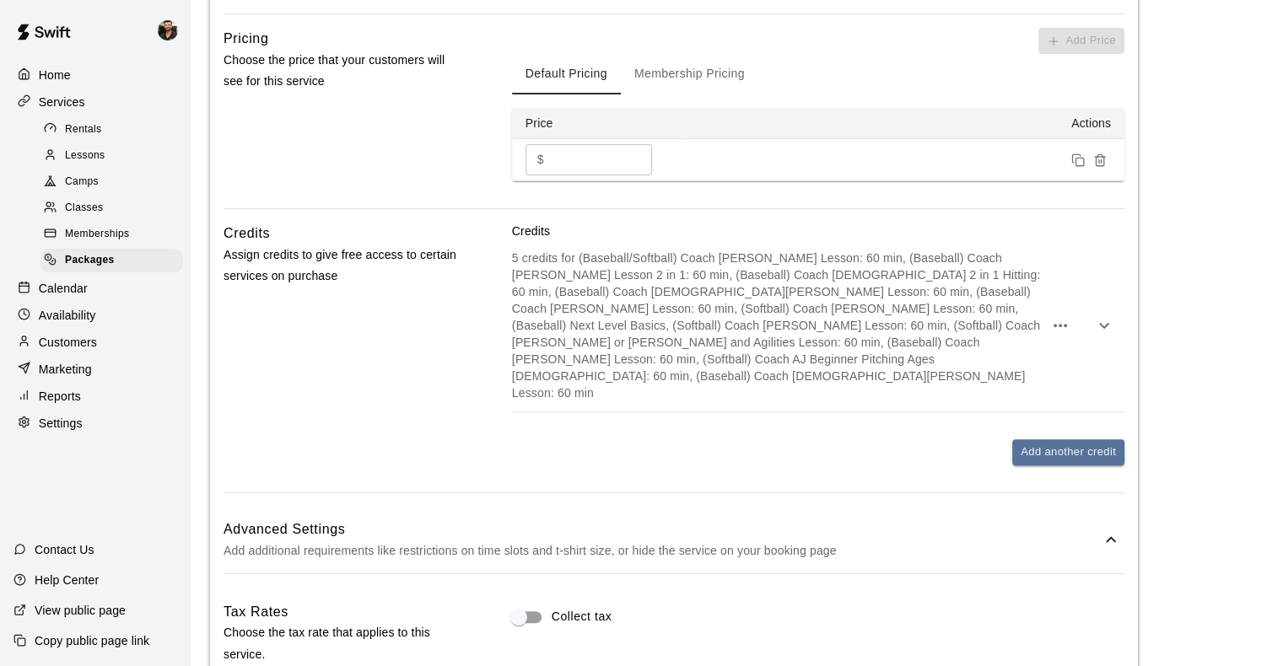
scroll to position [576, 0]
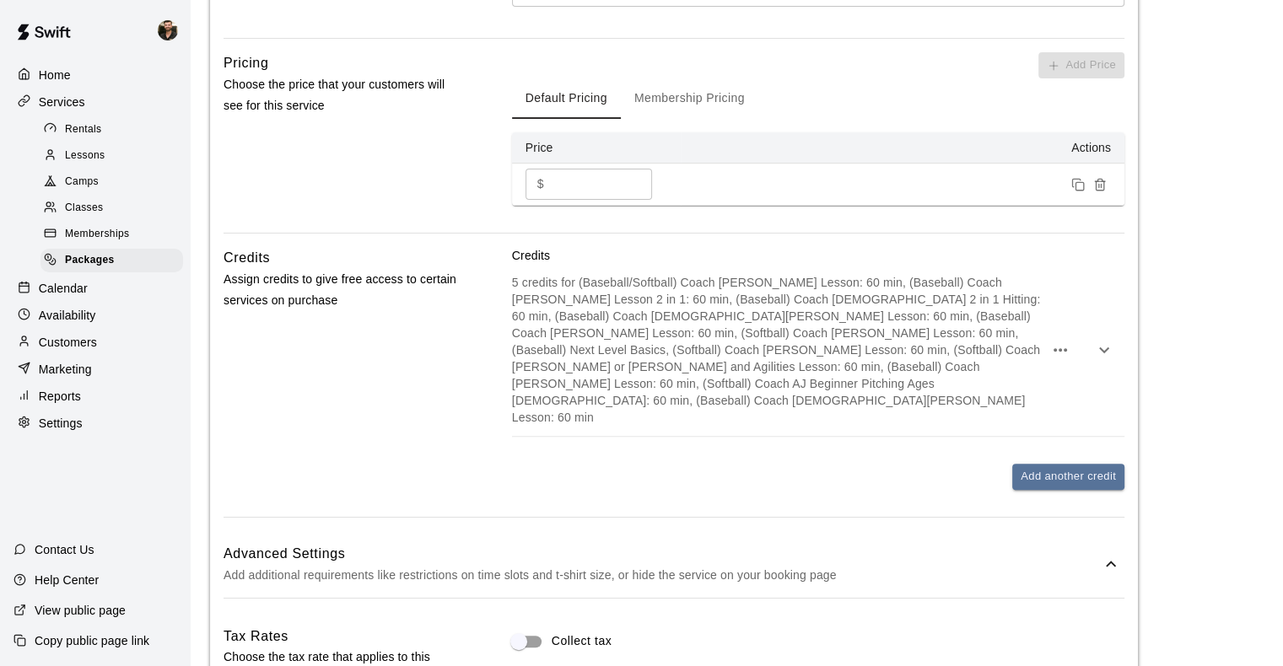
click at [1093, 345] on button "button" at bounding box center [1104, 350] width 34 height 34
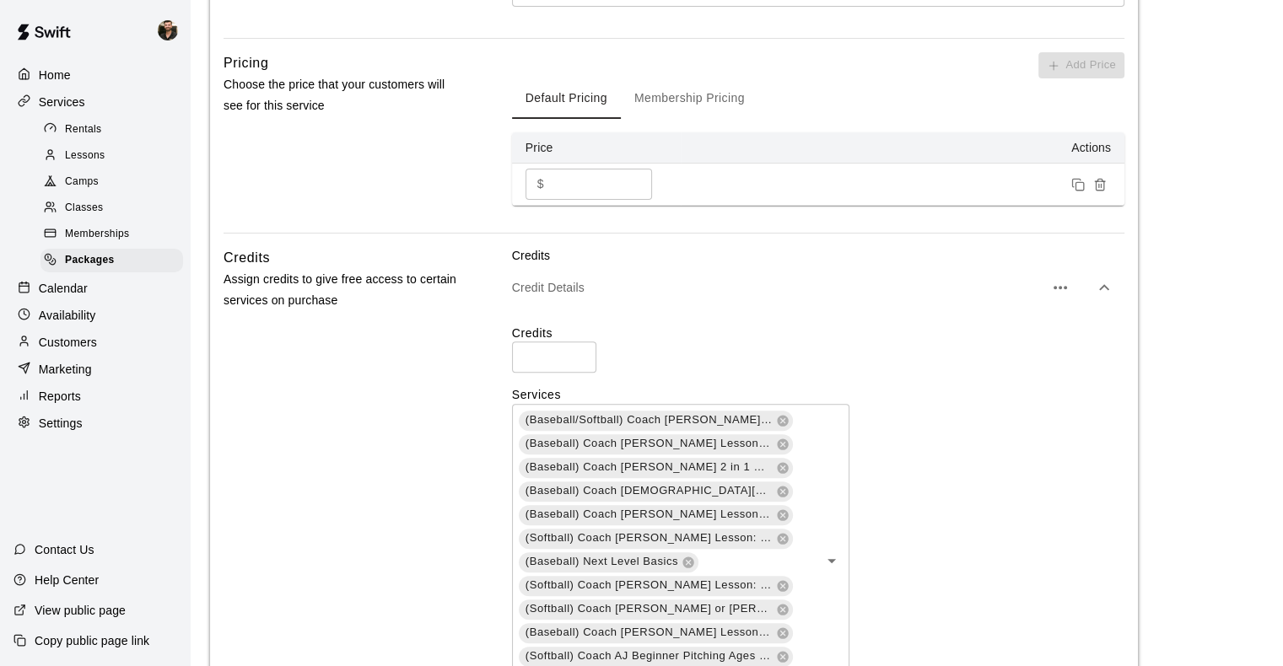
click at [569, 356] on input "*" at bounding box center [554, 357] width 84 height 31
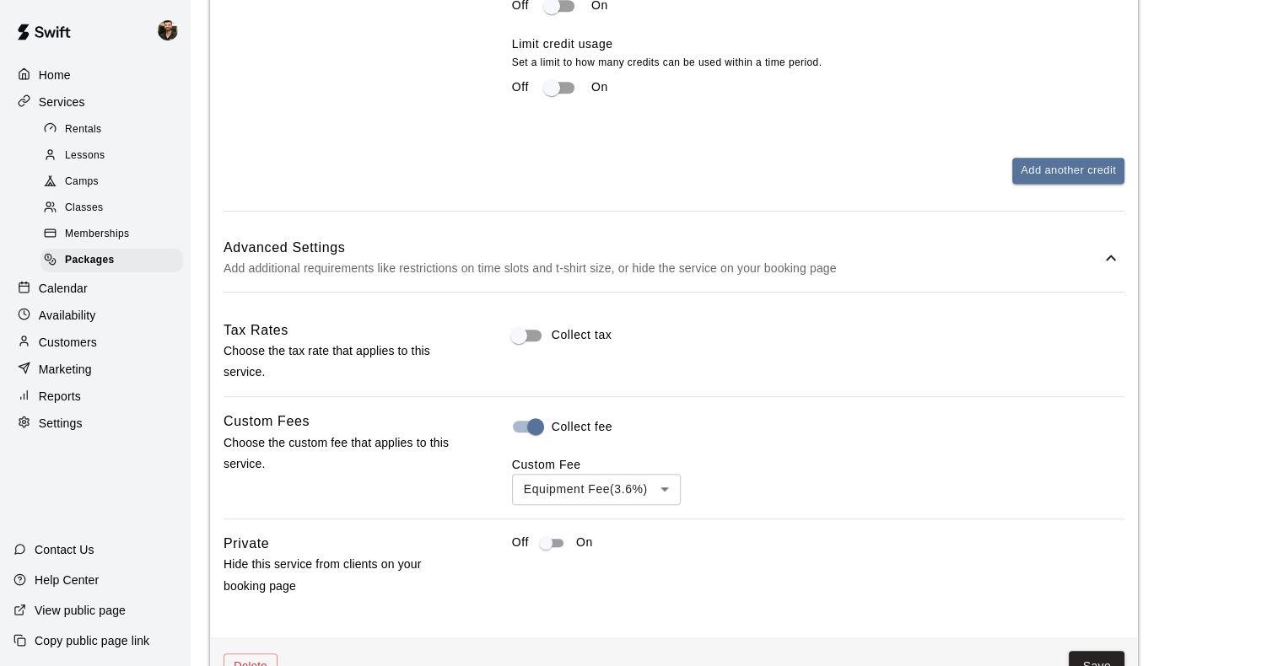
scroll to position [1478, 0]
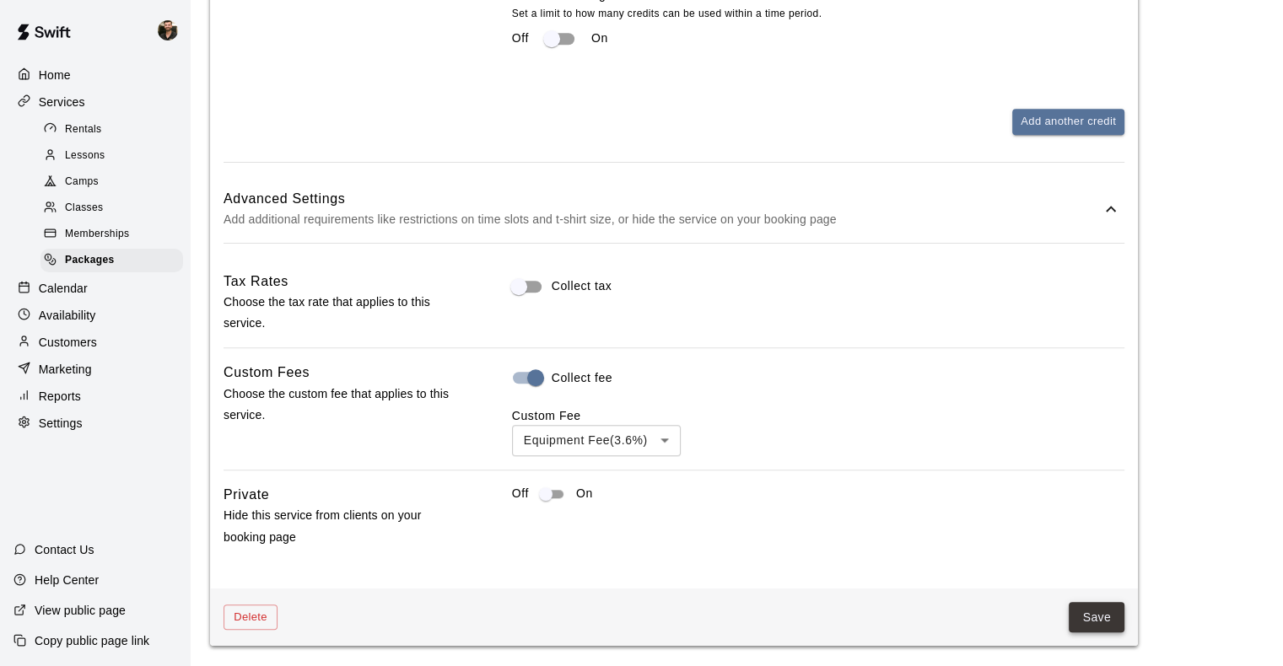
type input "*"
click at [1080, 615] on button "Save" at bounding box center [1097, 617] width 56 height 31
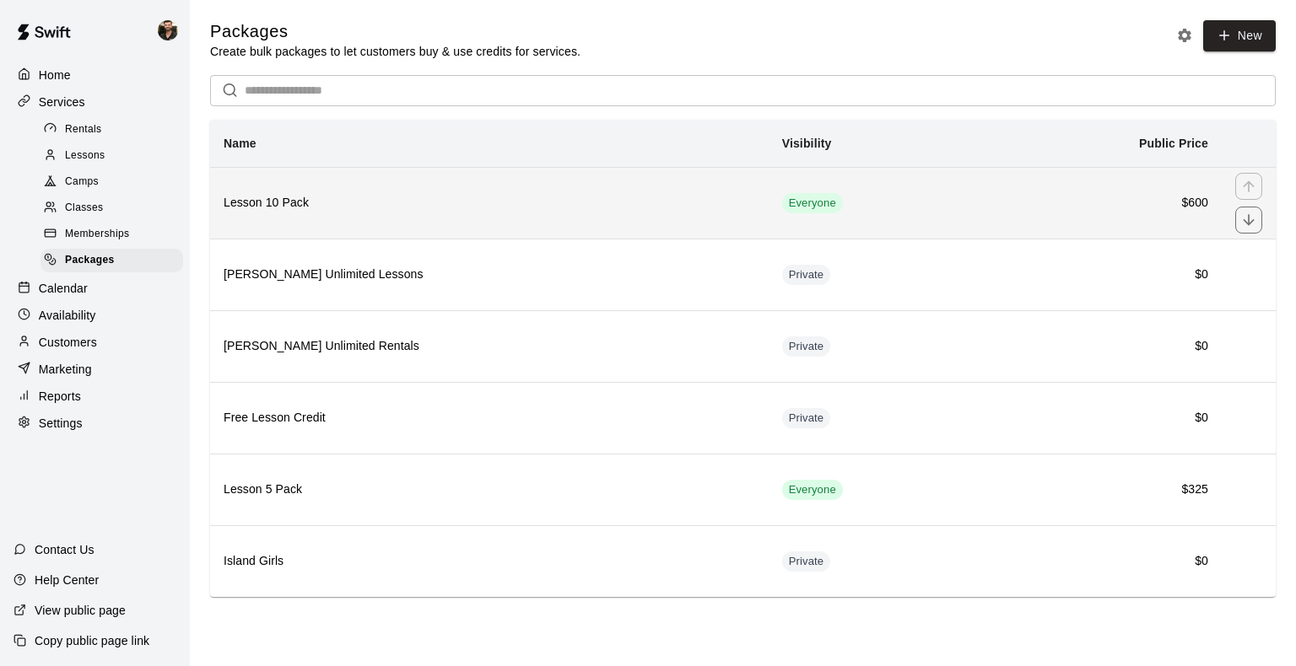
click at [862, 224] on td "Everyone" at bounding box center [876, 203] width 217 height 72
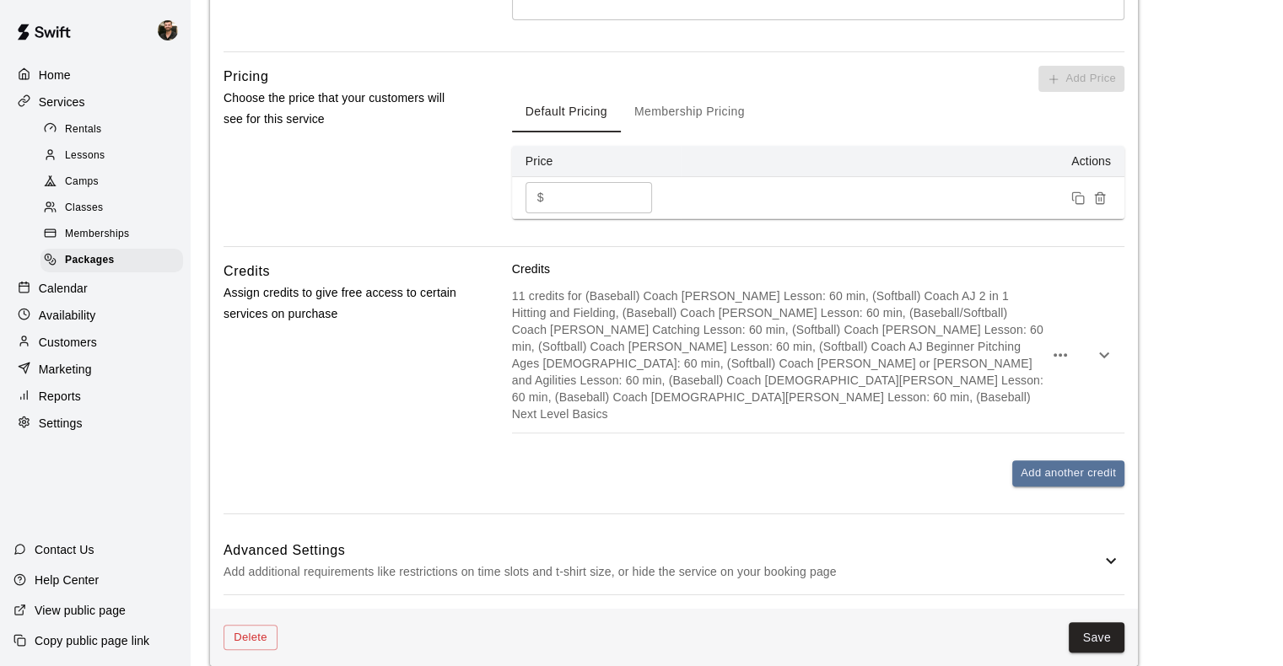
scroll to position [563, 0]
click at [1096, 346] on icon "button" at bounding box center [1104, 354] width 20 height 20
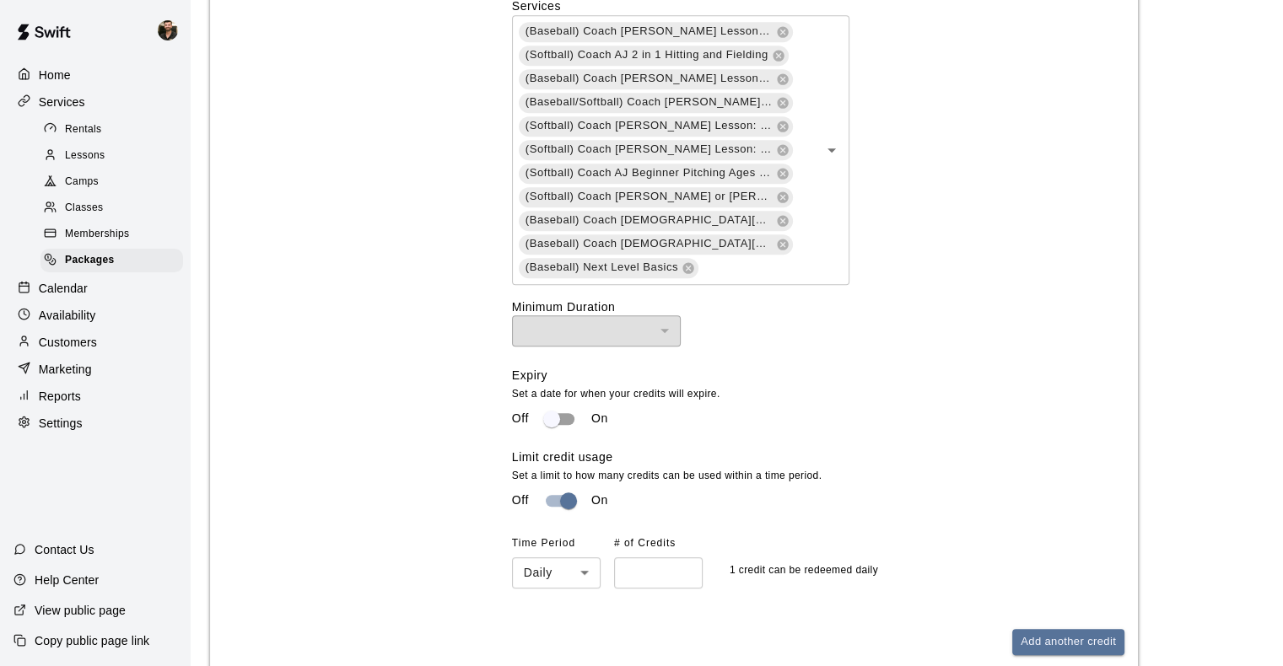
scroll to position [1157, 0]
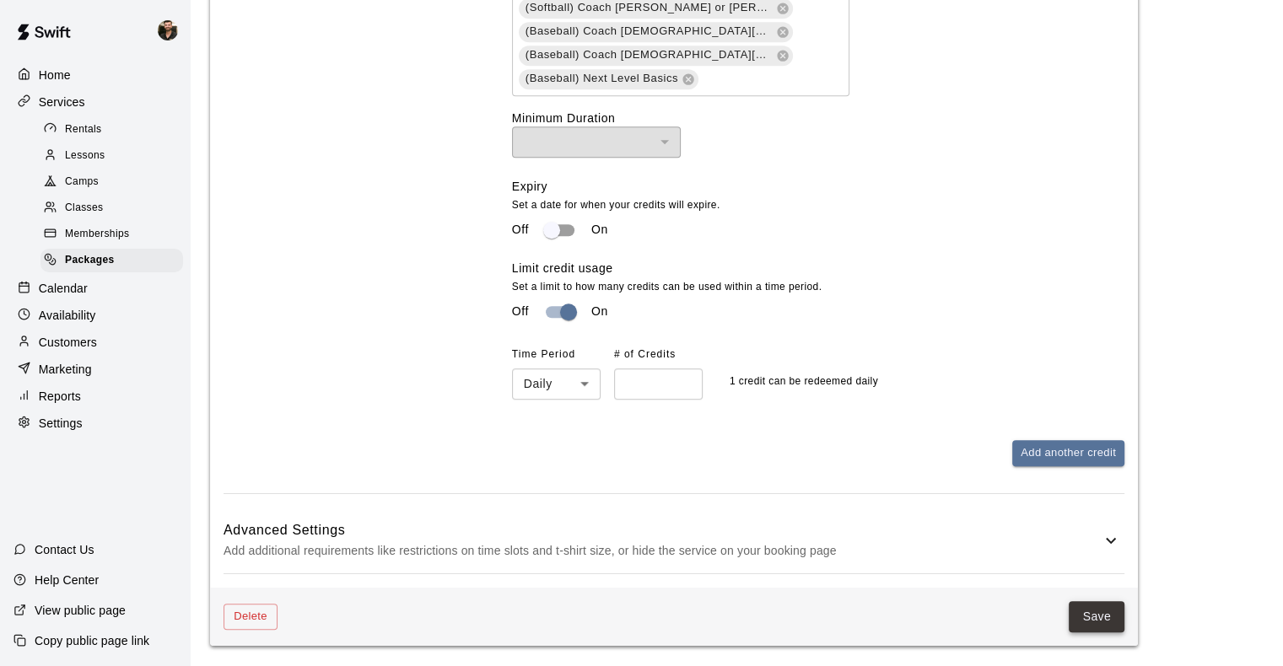
click at [1102, 620] on button "Save" at bounding box center [1097, 616] width 56 height 31
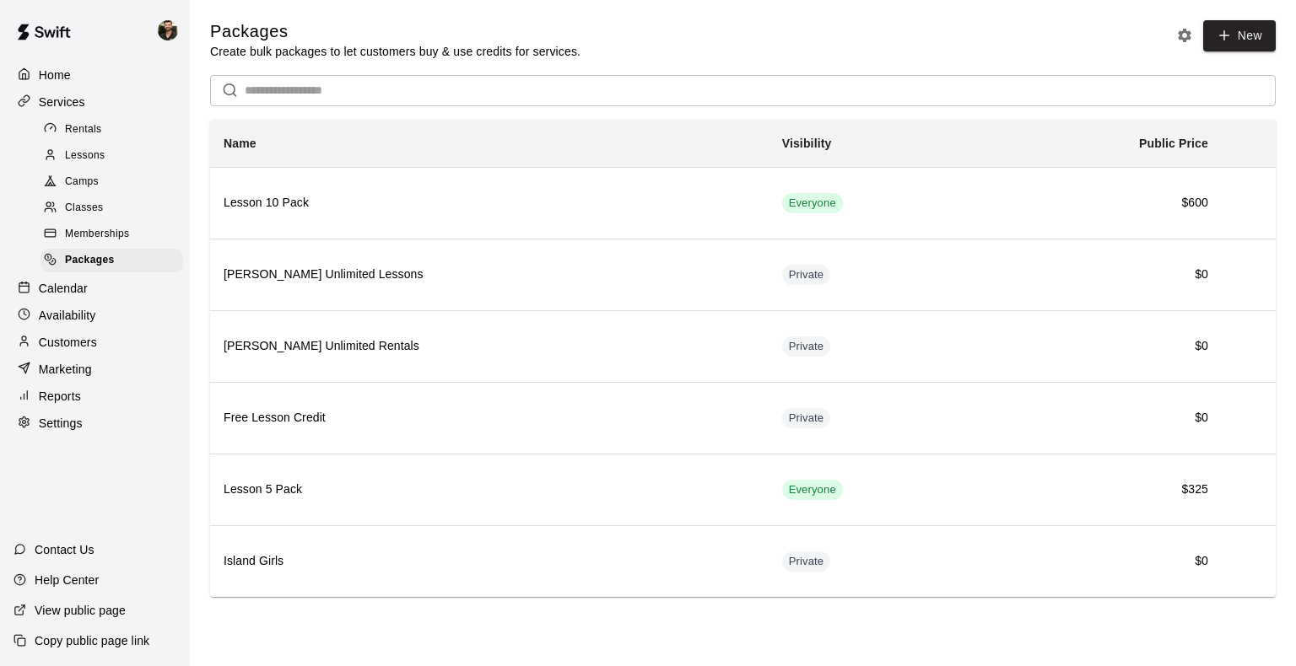
click at [70, 378] on p "Marketing" at bounding box center [65, 369] width 53 height 17
